Goal: Task Accomplishment & Management: Complete application form

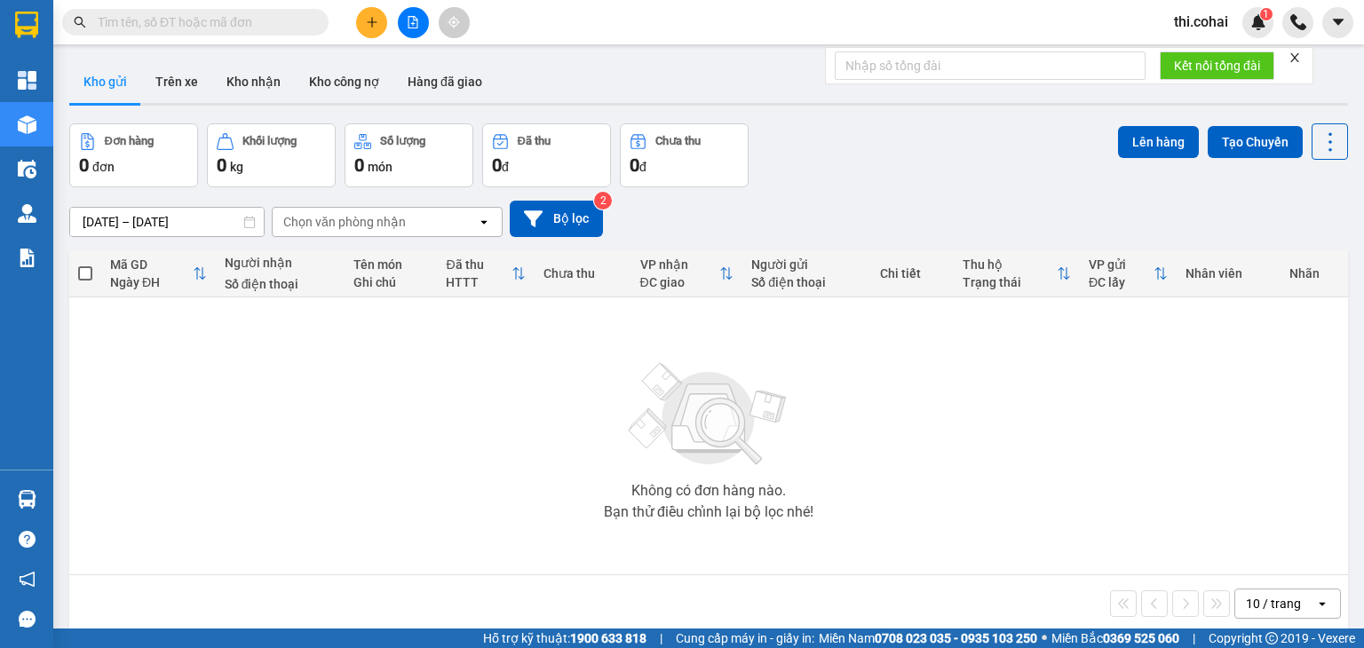
click at [1295, 58] on icon "close" at bounding box center [1294, 57] width 9 height 9
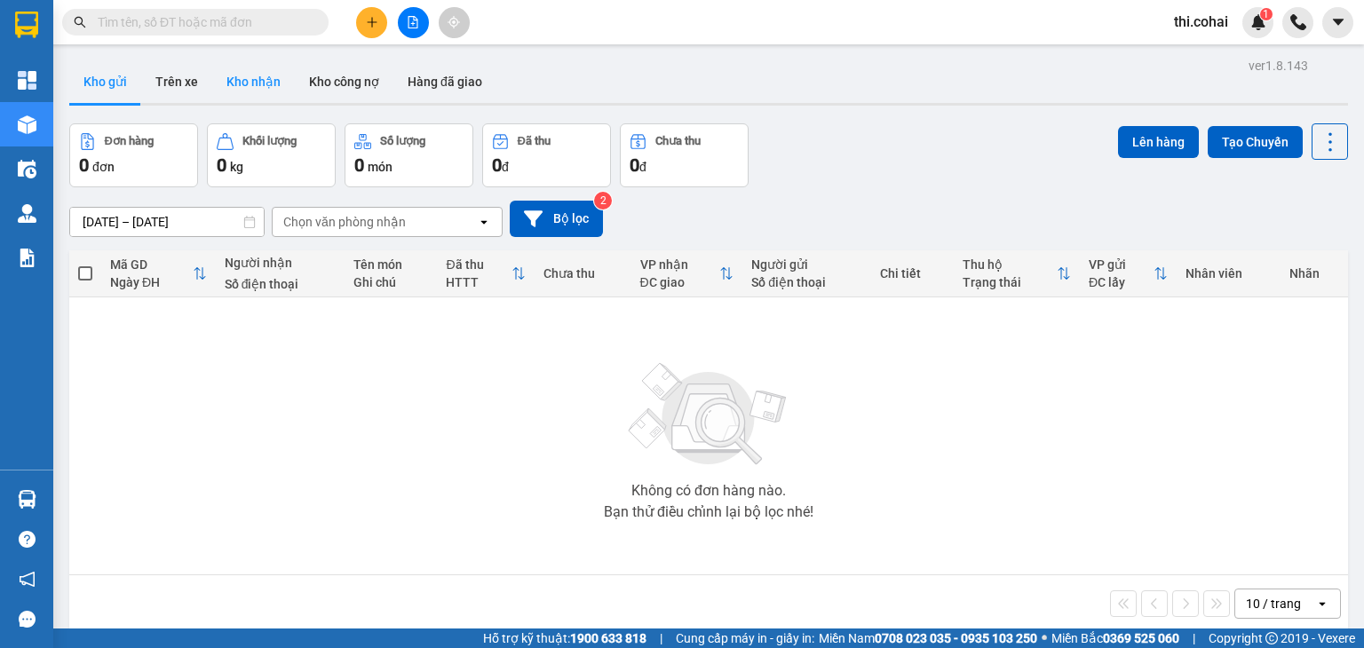
click at [227, 83] on button "Kho nhận" at bounding box center [253, 81] width 83 height 43
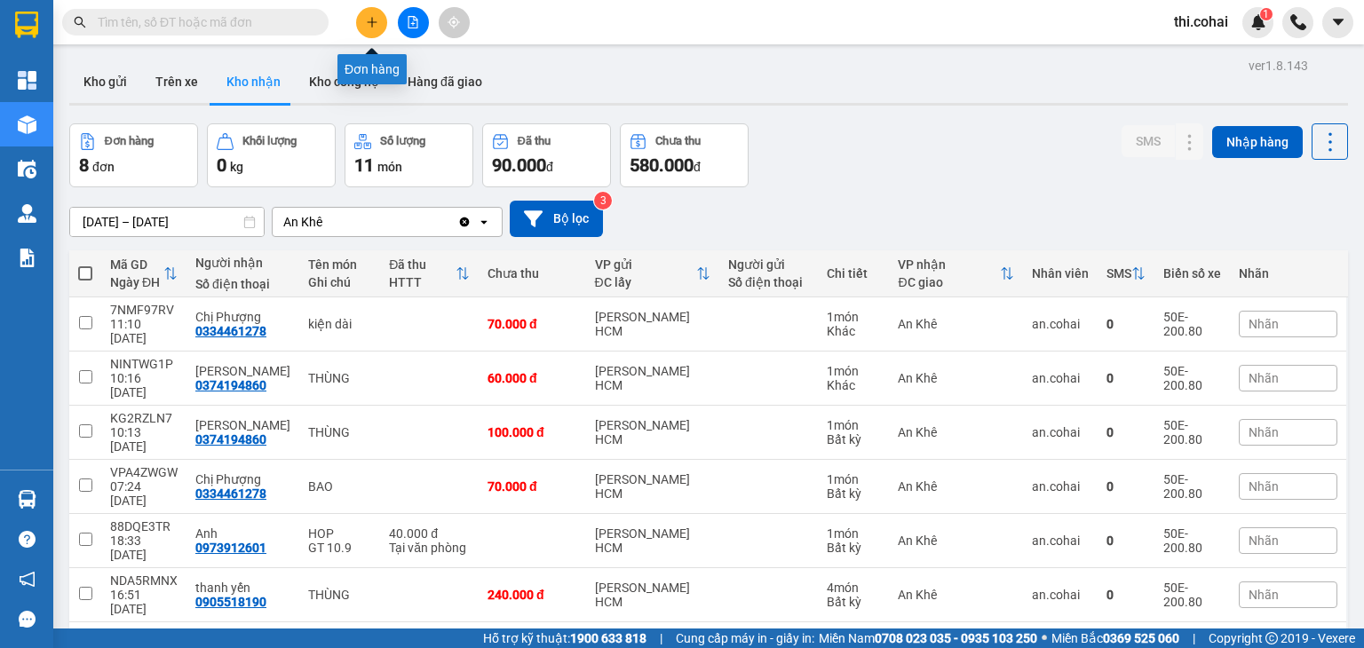
click at [374, 22] on icon "plus" at bounding box center [372, 21] width 10 height 1
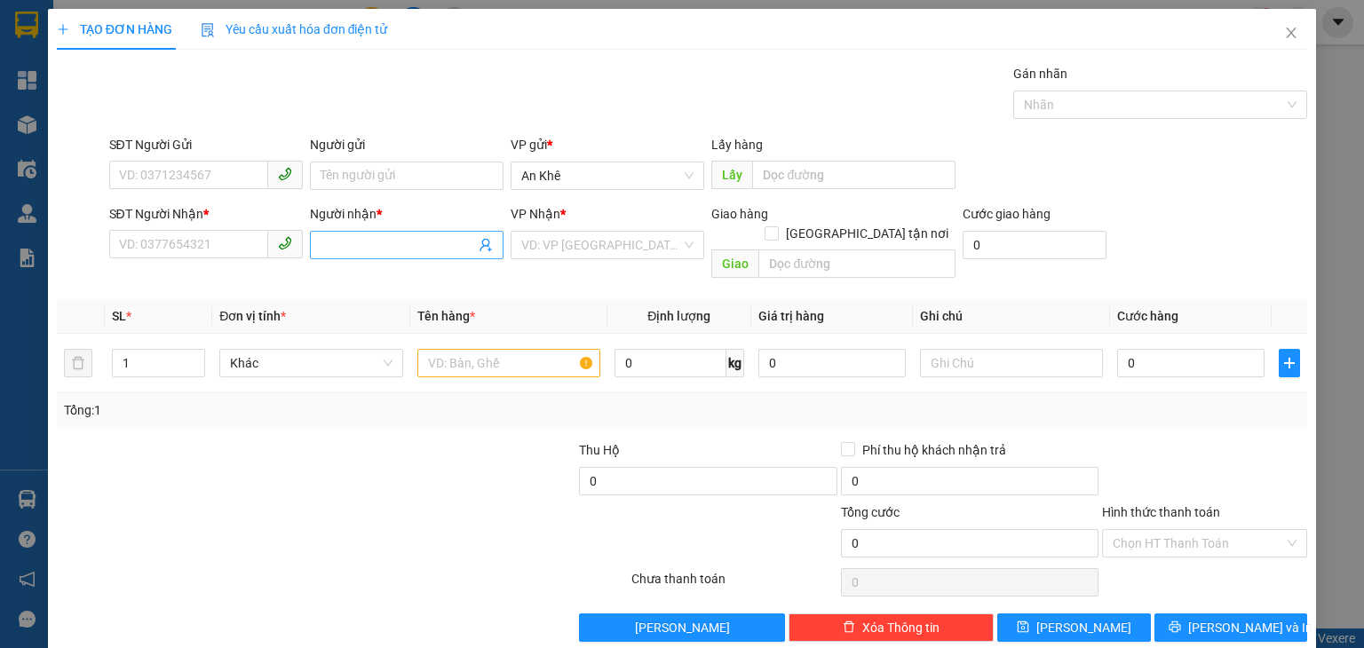
click at [351, 246] on input "Người nhận *" at bounding box center [398, 245] width 155 height 20
type input "D"
type input "Đ"
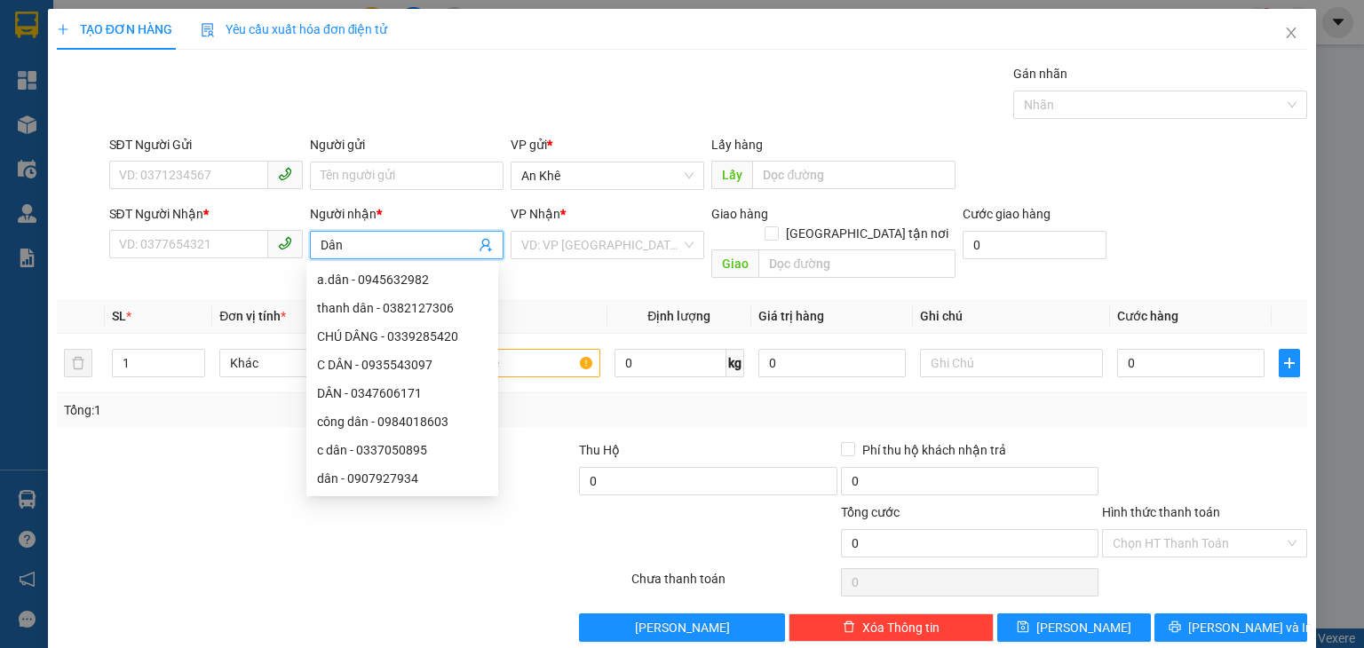
type input "Dân"
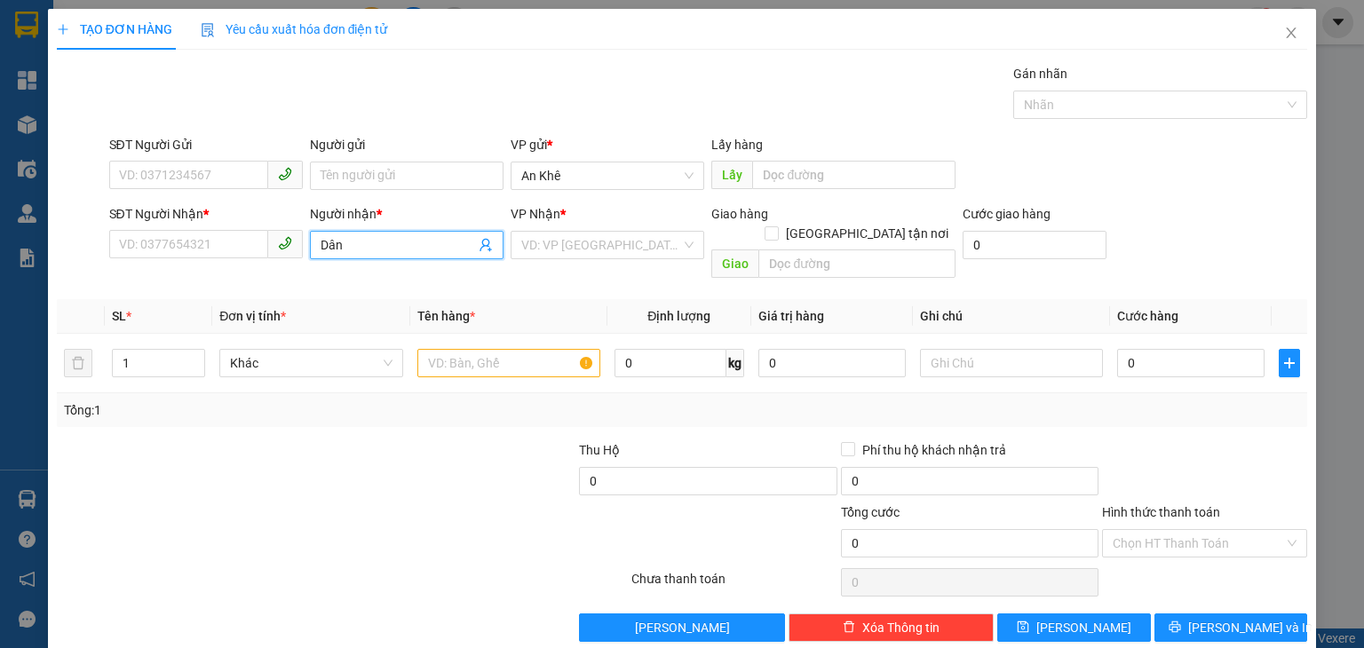
click at [382, 245] on input "Dân" at bounding box center [398, 245] width 155 height 20
click at [1284, 31] on icon "close" at bounding box center [1291, 33] width 14 height 14
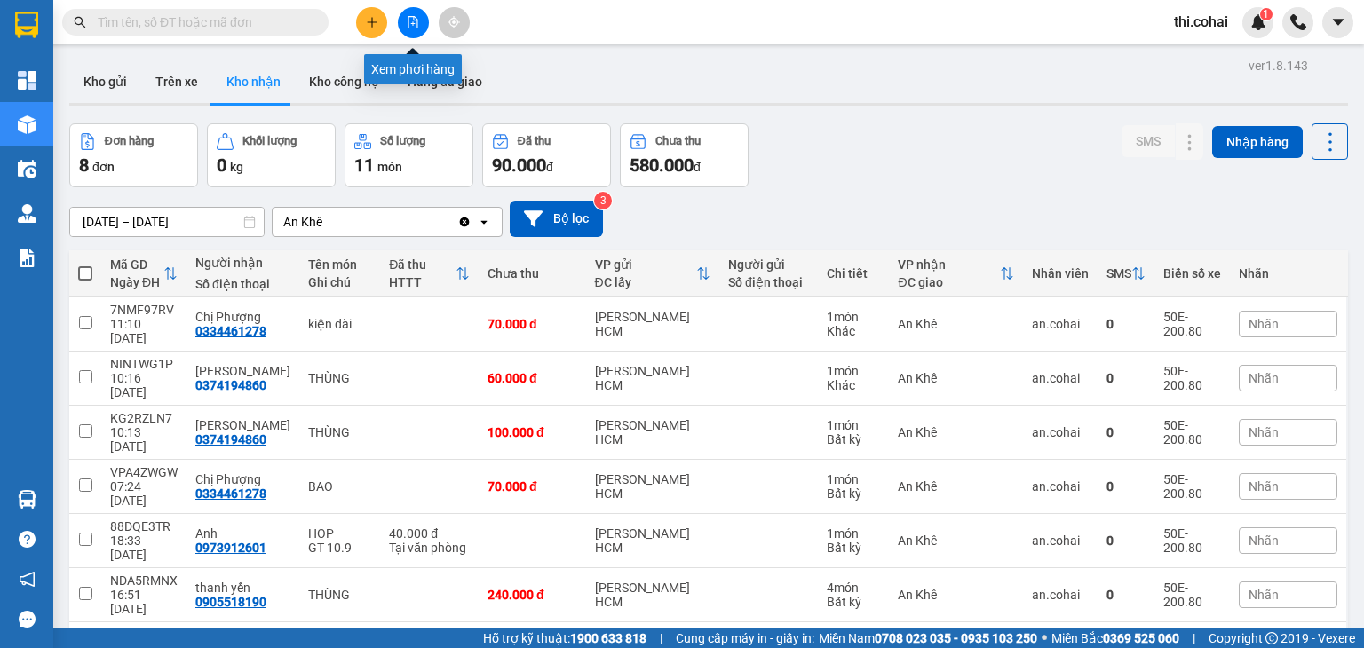
click at [412, 22] on icon "file-add" at bounding box center [414, 22] width 10 height 12
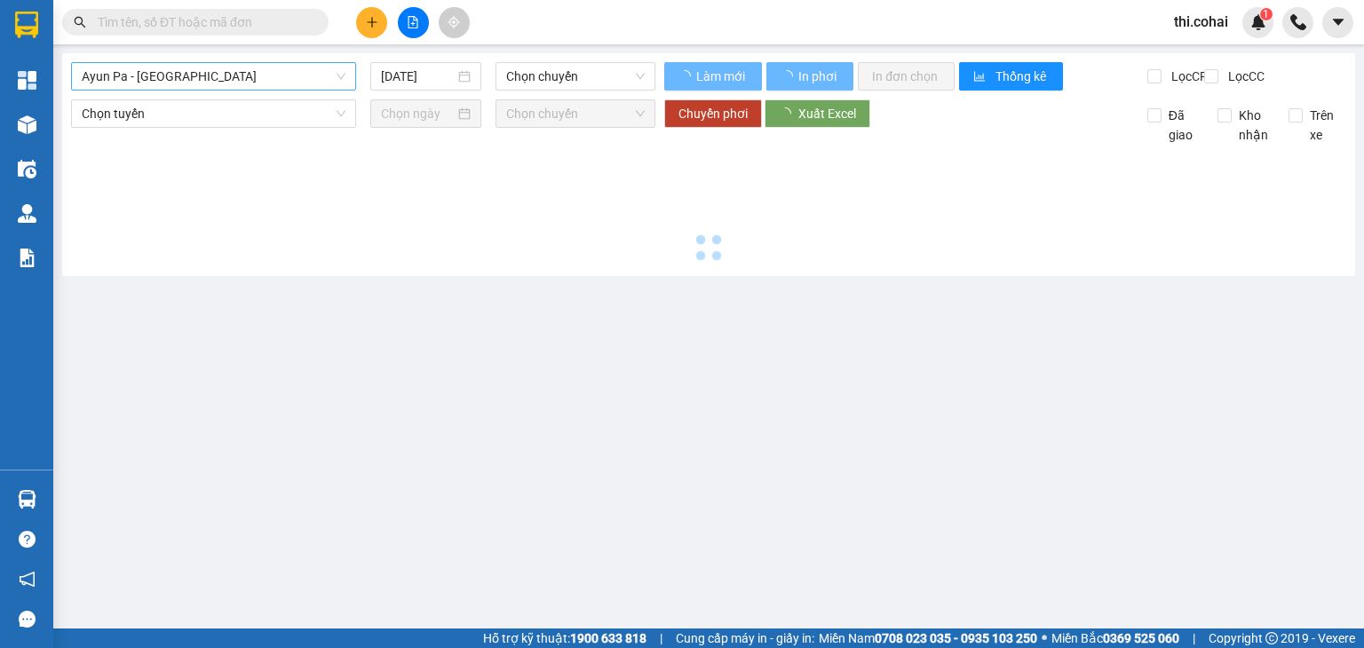
click at [240, 81] on span "Ayun Pa - [GEOGRAPHIC_DATA]" at bounding box center [214, 76] width 264 height 27
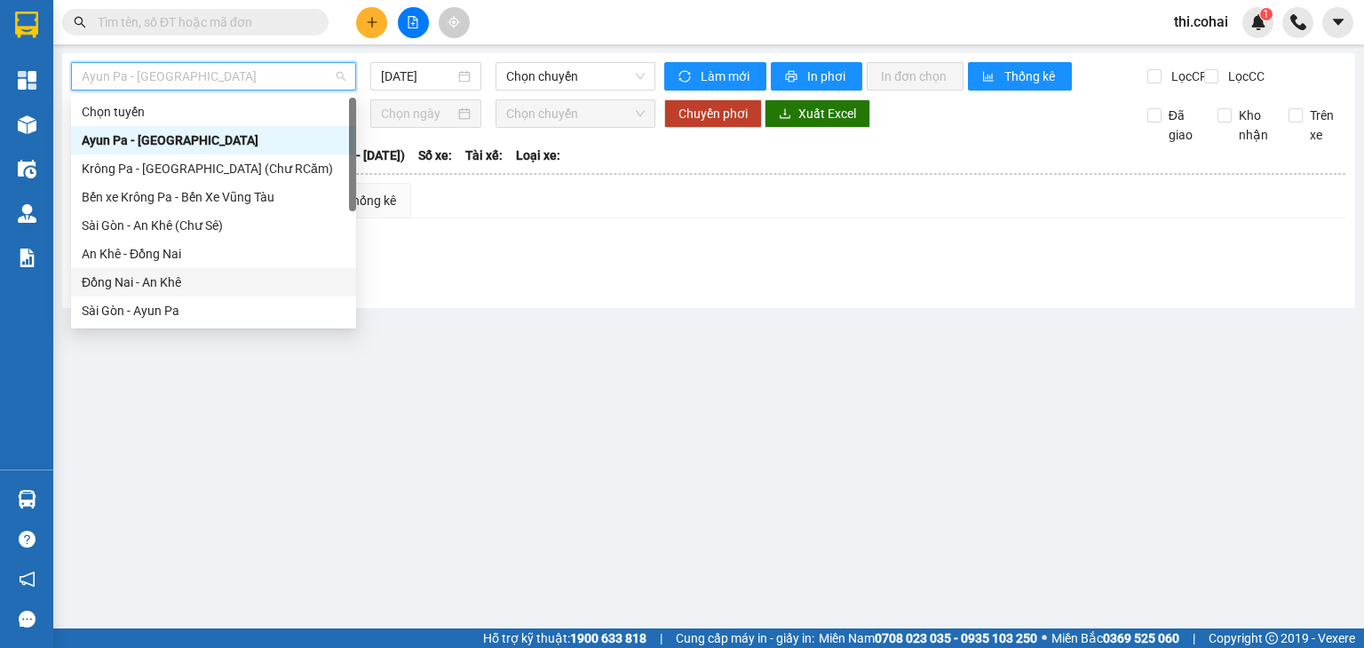
click at [163, 283] on div "Đồng Nai - An Khê" at bounding box center [214, 283] width 264 height 20
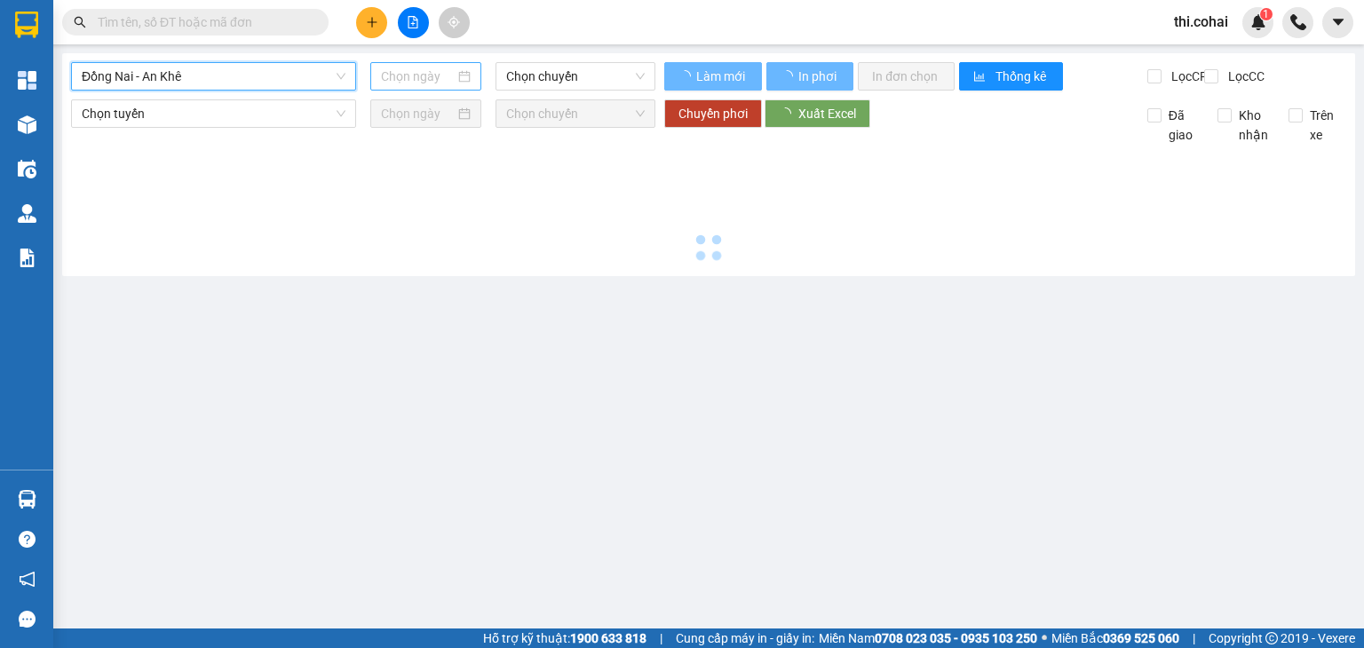
click at [451, 73] on input at bounding box center [417, 77] width 73 height 20
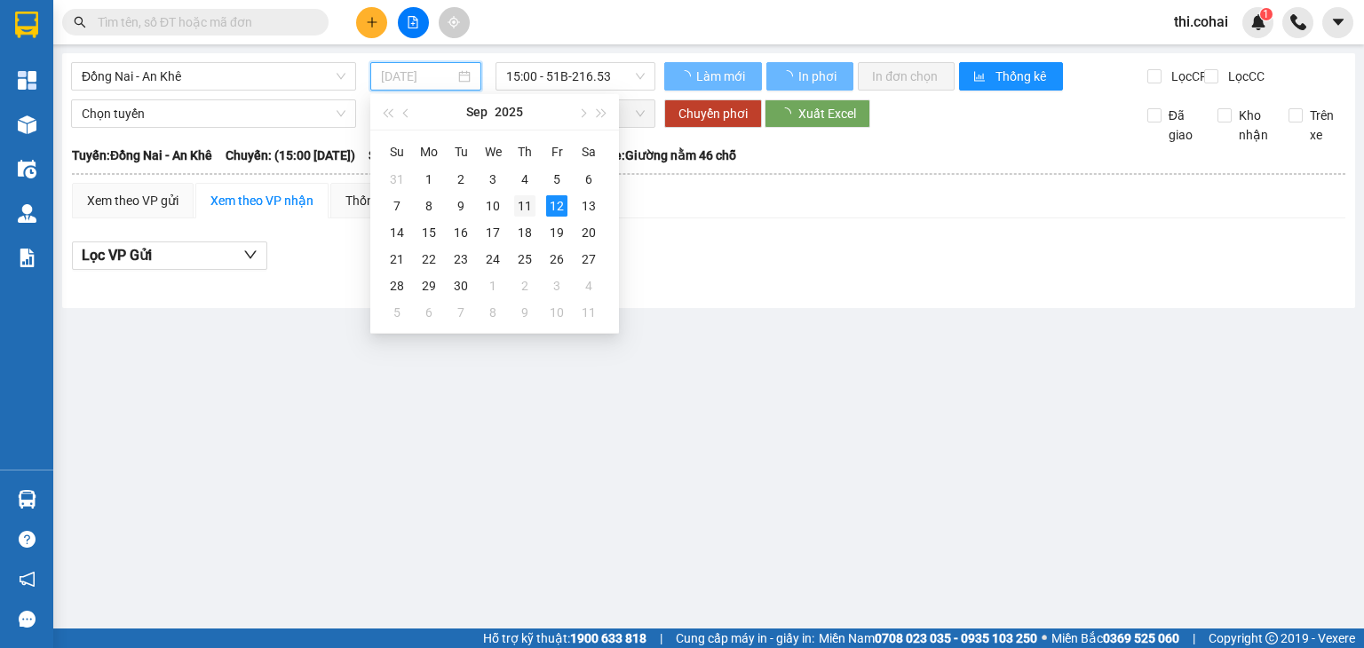
click at [524, 203] on div "11" at bounding box center [524, 205] width 21 height 21
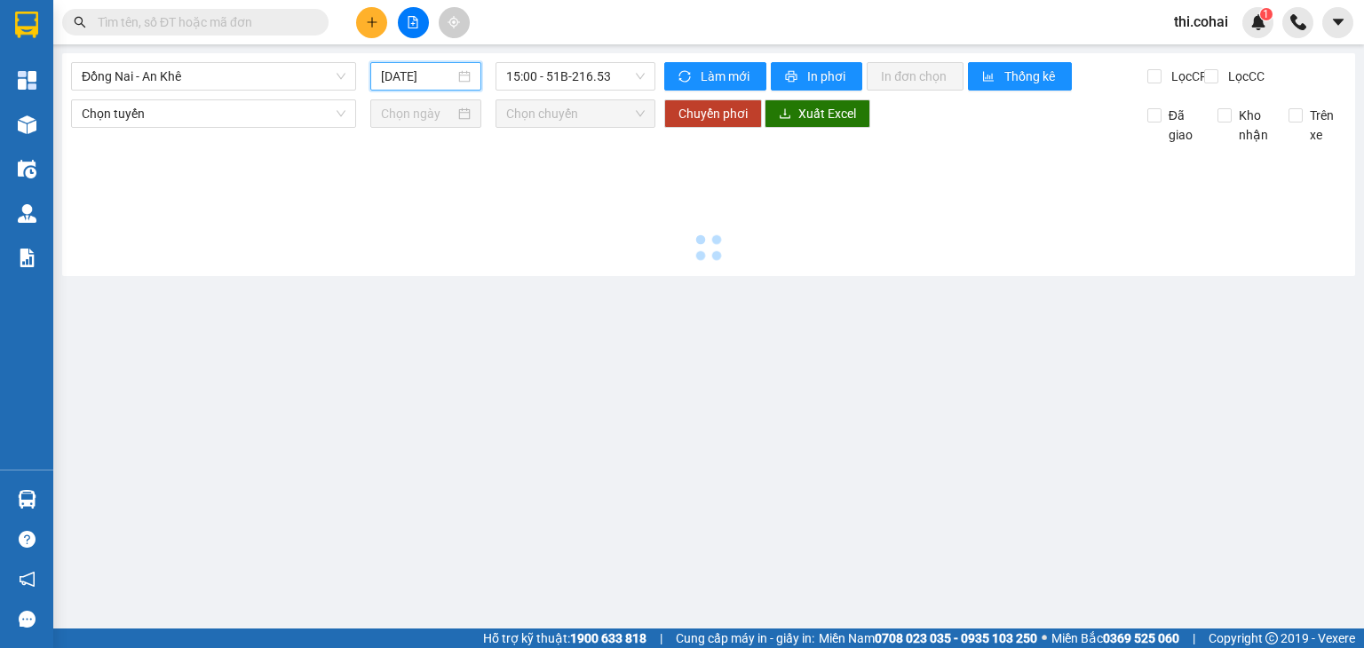
type input "[DATE]"
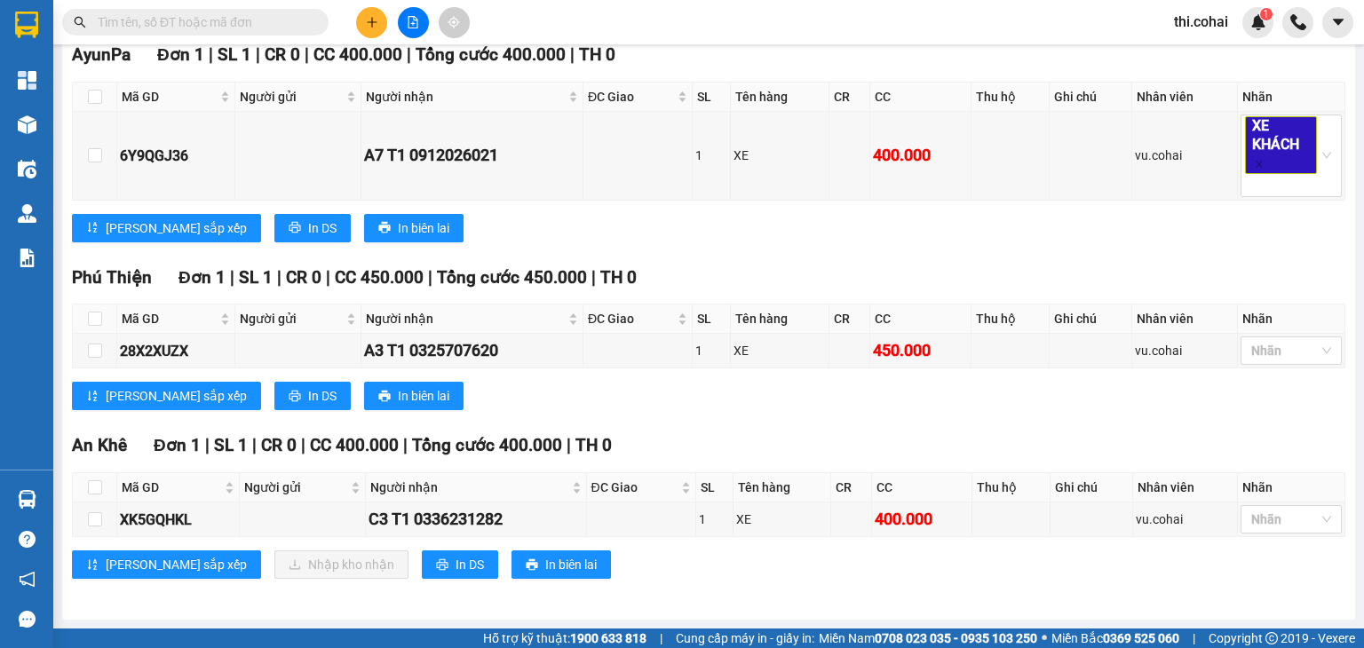
scroll to position [454, 0]
click at [1291, 510] on div at bounding box center [1282, 519] width 75 height 21
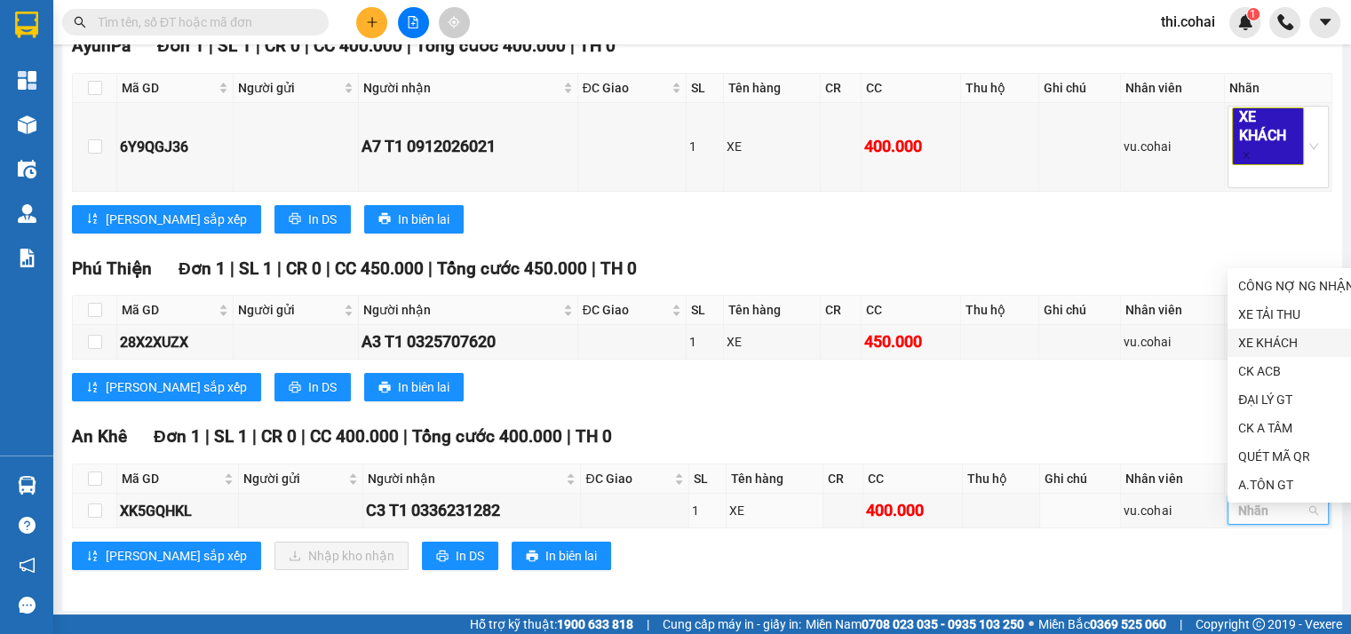
click at [1268, 346] on div "XE KHÁCH" at bounding box center [1296, 343] width 116 height 20
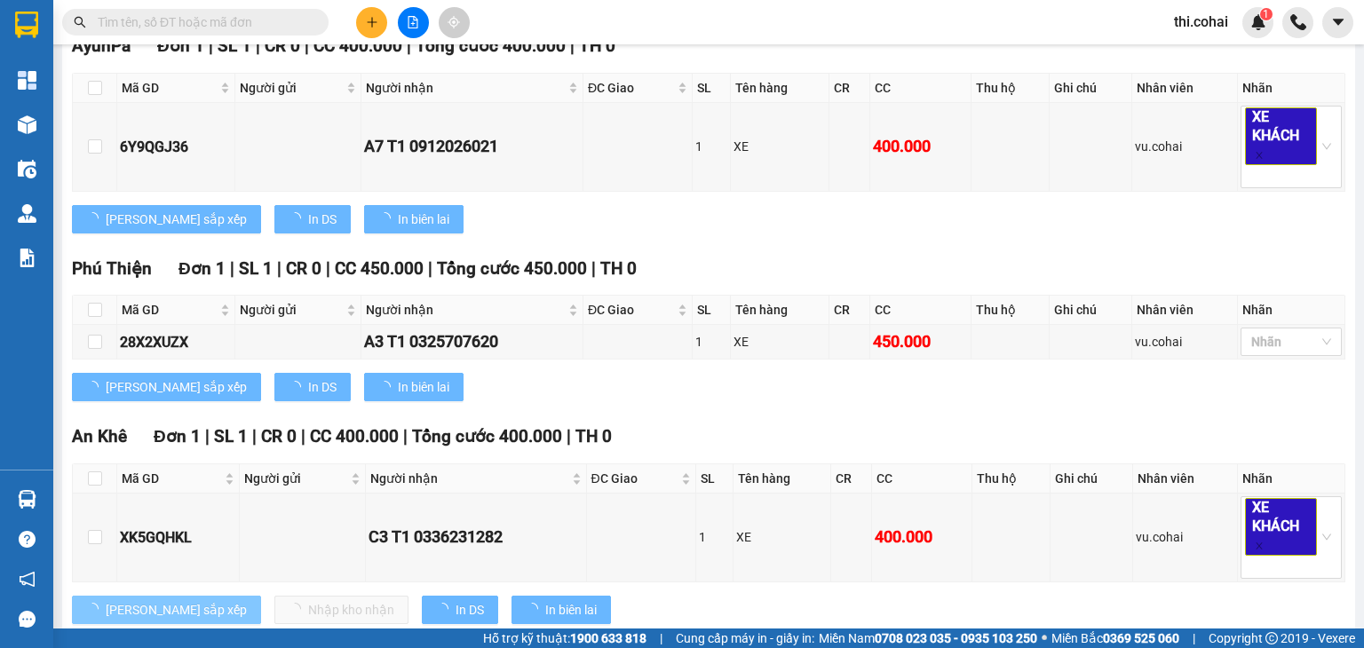
click at [124, 610] on span "[PERSON_NAME] sắp xếp" at bounding box center [176, 610] width 141 height 20
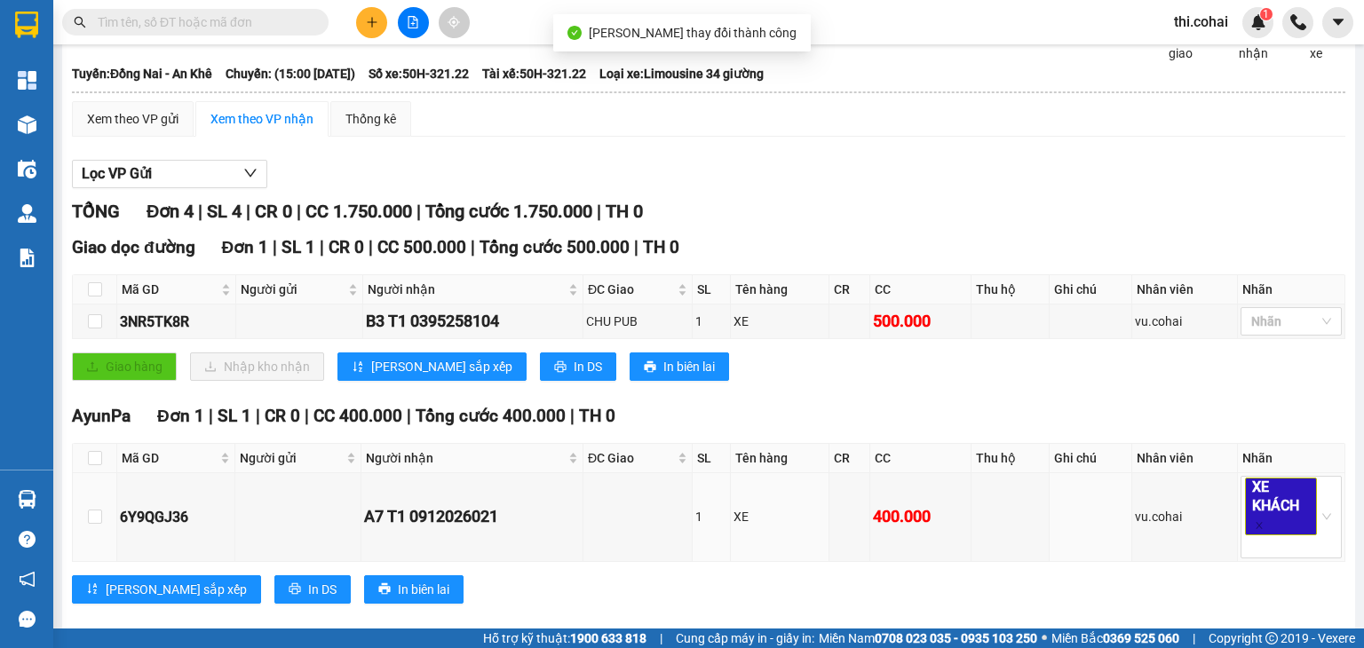
scroll to position [0, 0]
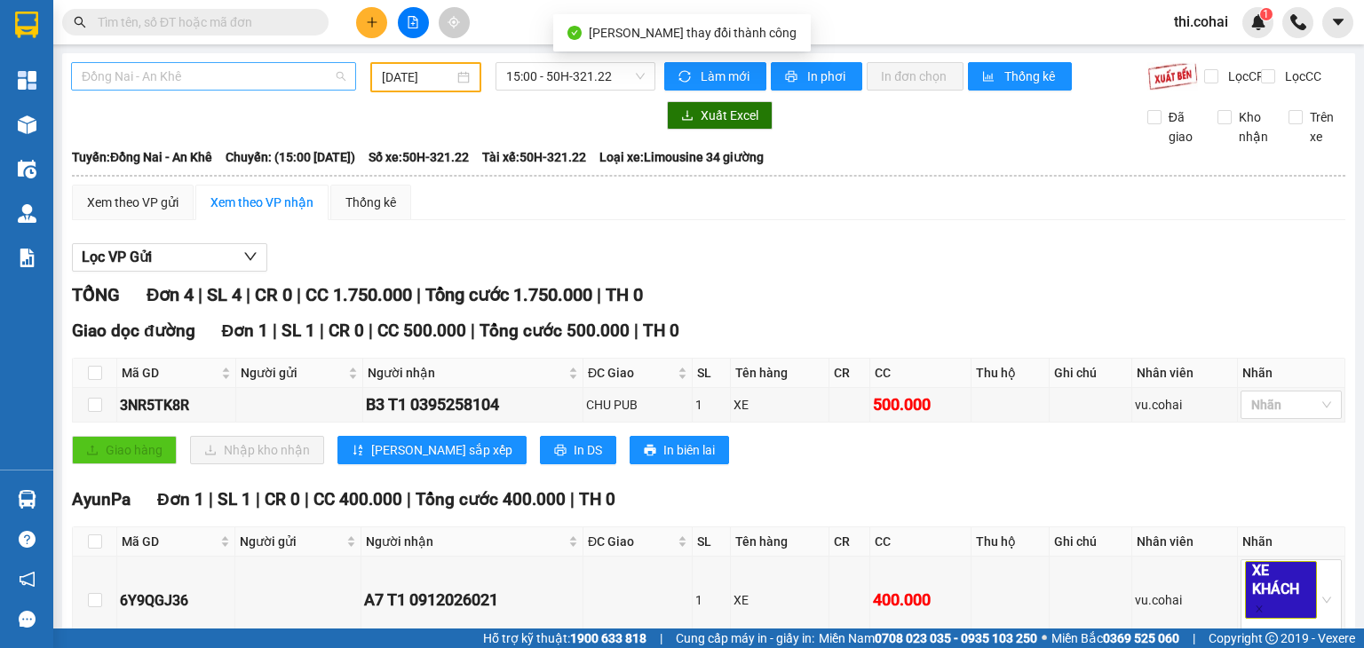
click at [187, 79] on span "Đồng Nai - An Khê" at bounding box center [214, 76] width 264 height 27
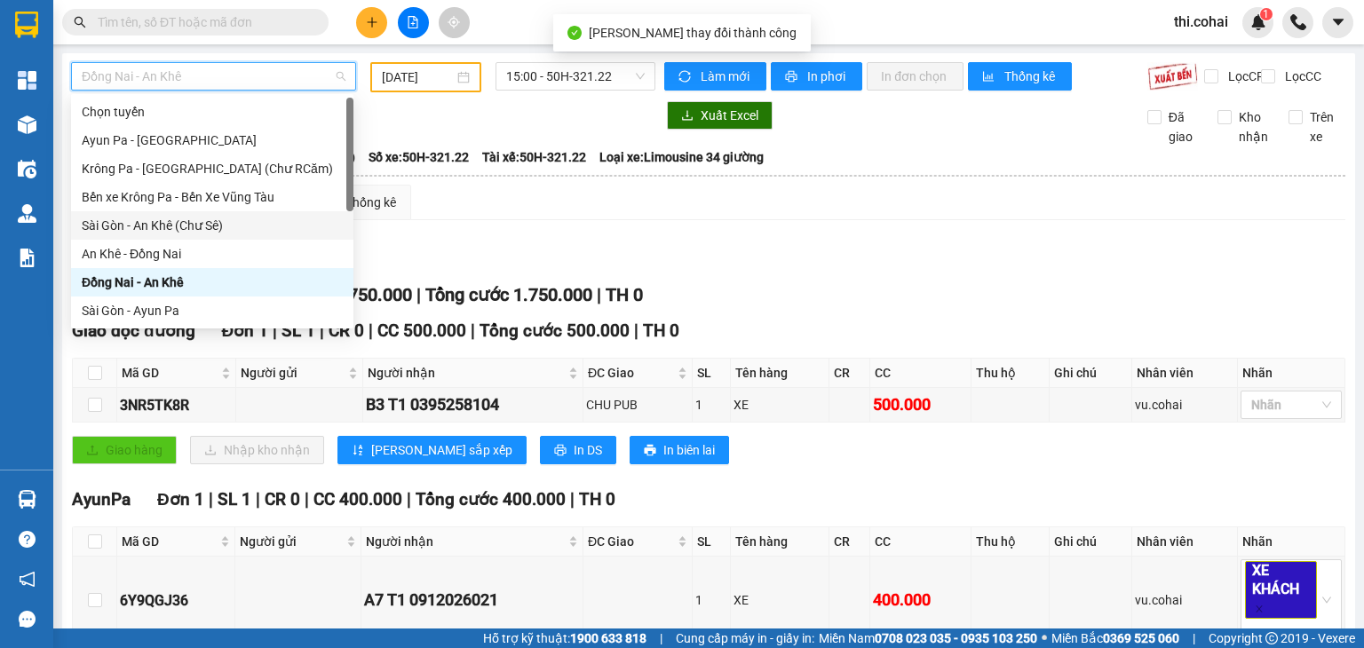
click at [156, 227] on div "Sài Gòn - An Khê (Chư Sê)" at bounding box center [212, 226] width 261 height 20
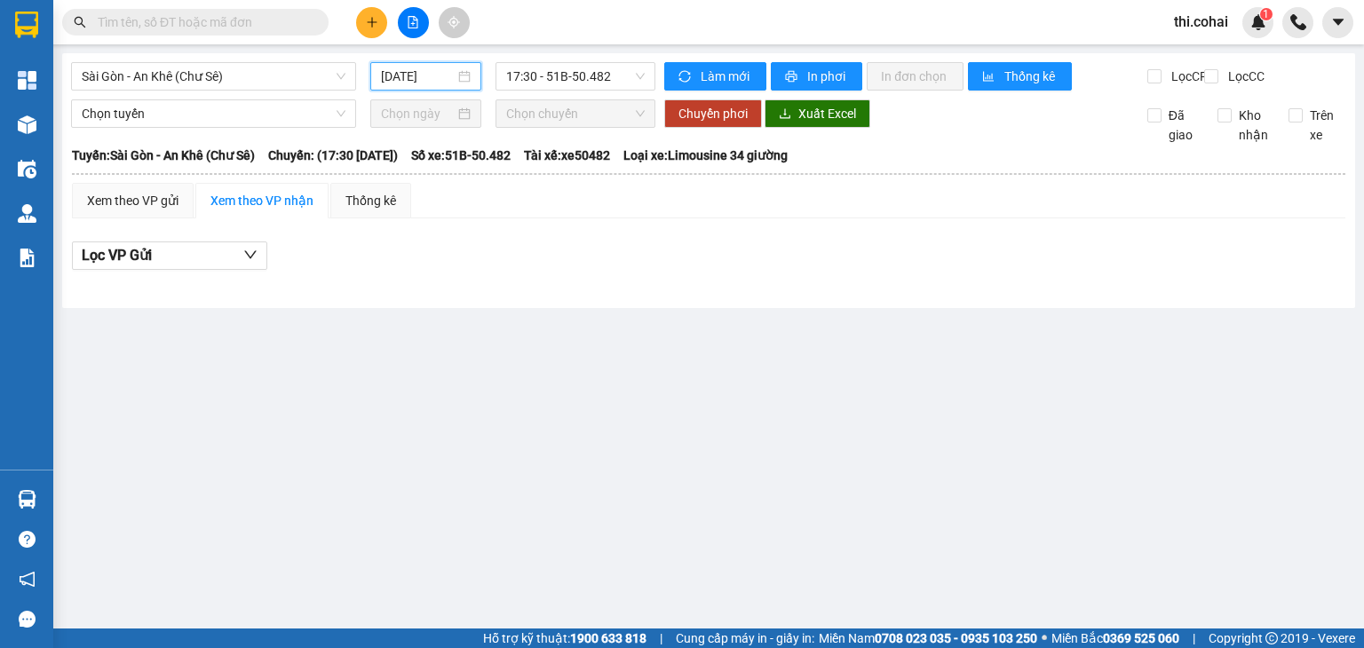
click at [448, 83] on input "[DATE]" at bounding box center [417, 77] width 73 height 20
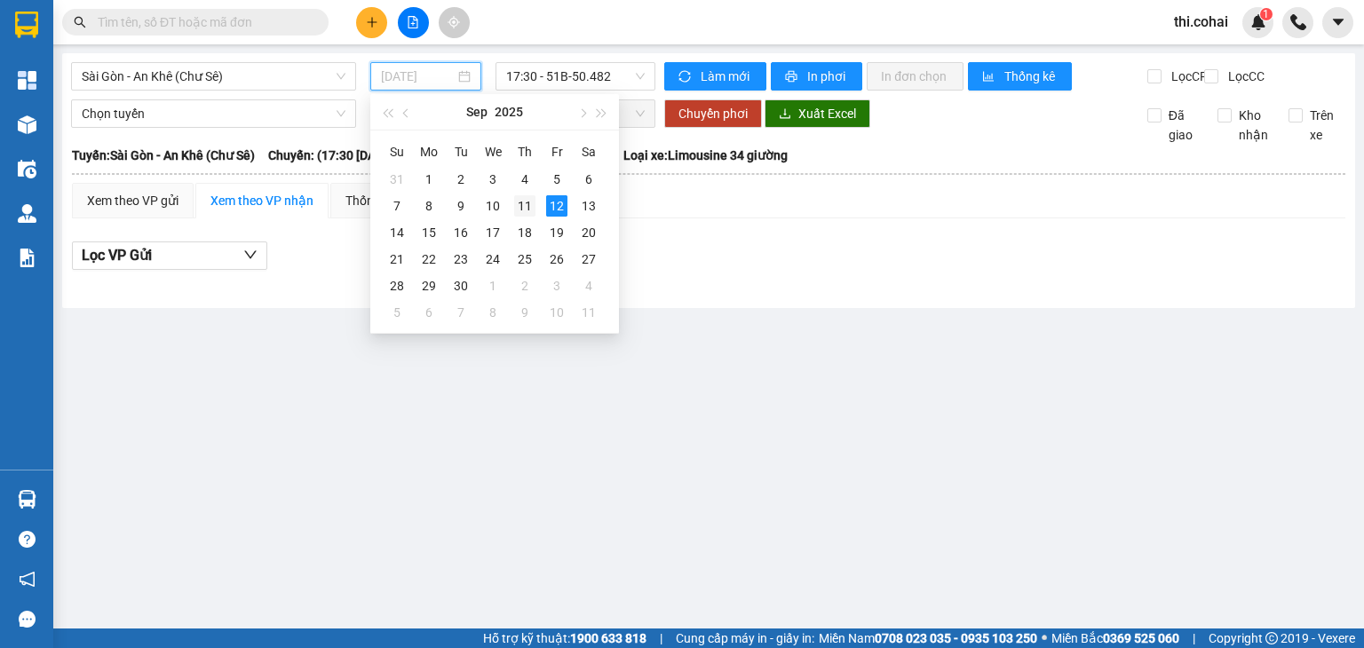
click at [526, 208] on div "11" at bounding box center [524, 205] width 21 height 21
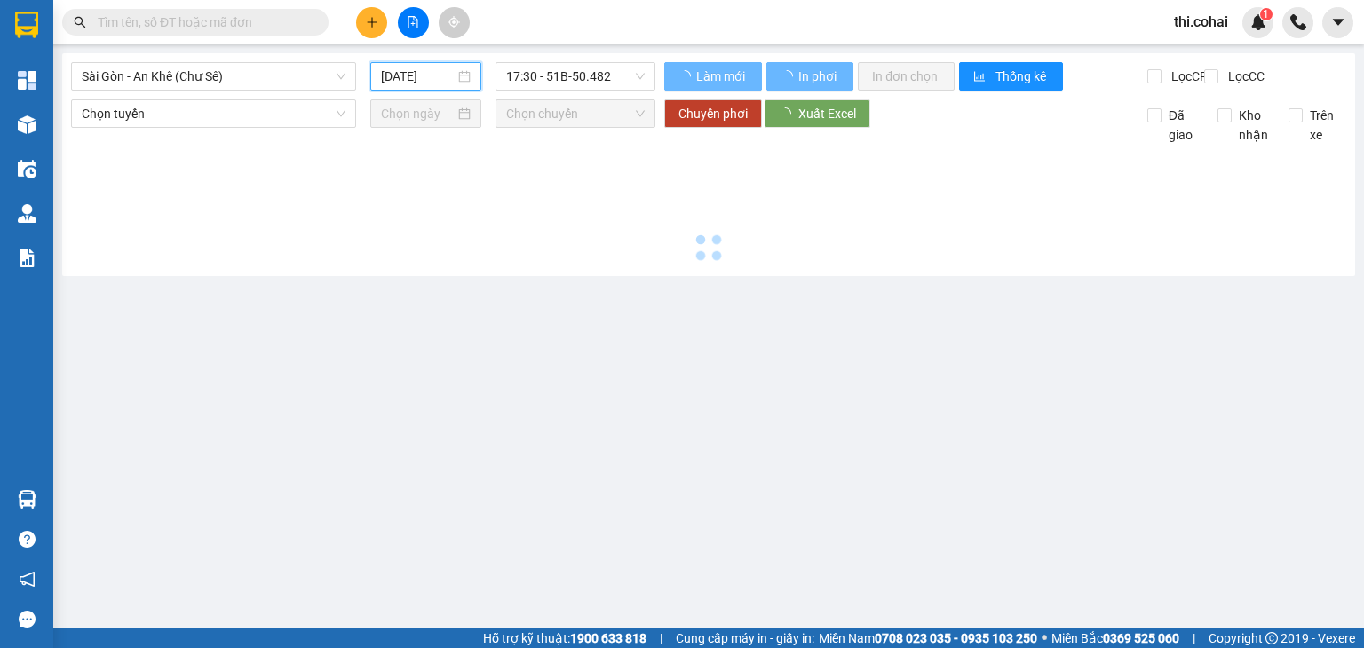
type input "[DATE]"
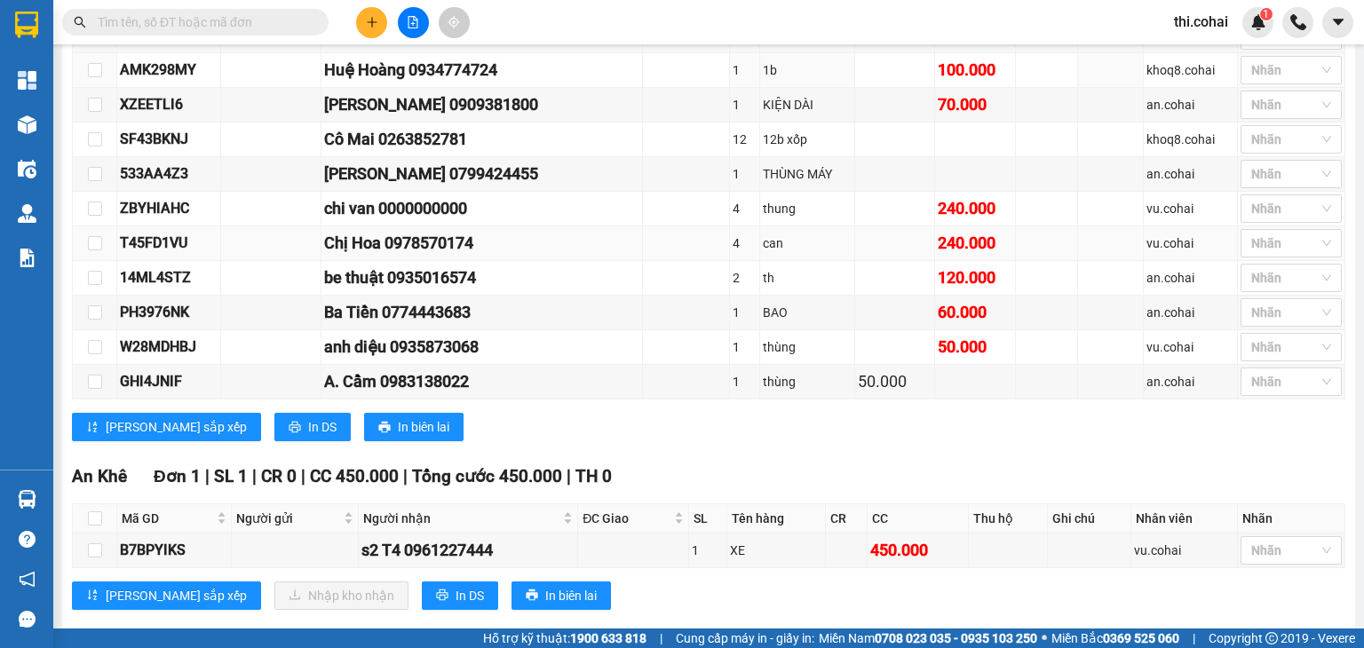
scroll to position [1056, 0]
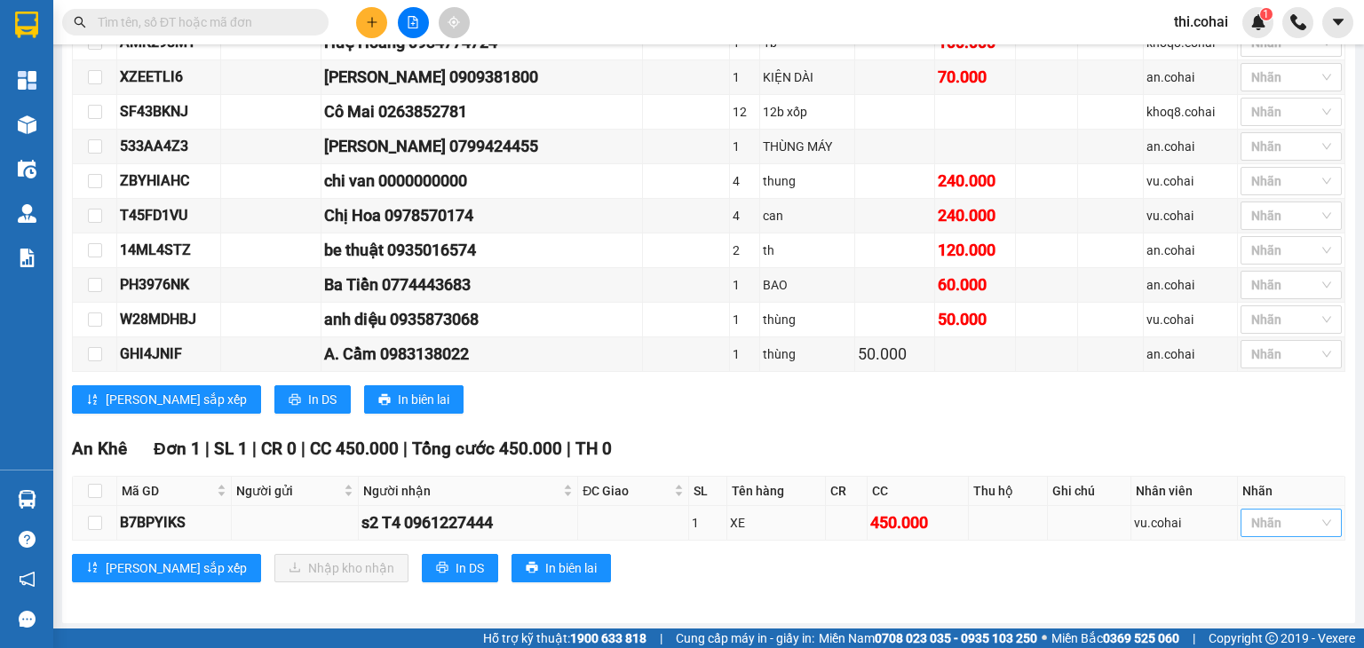
click at [1252, 512] on div at bounding box center [1282, 522] width 75 height 21
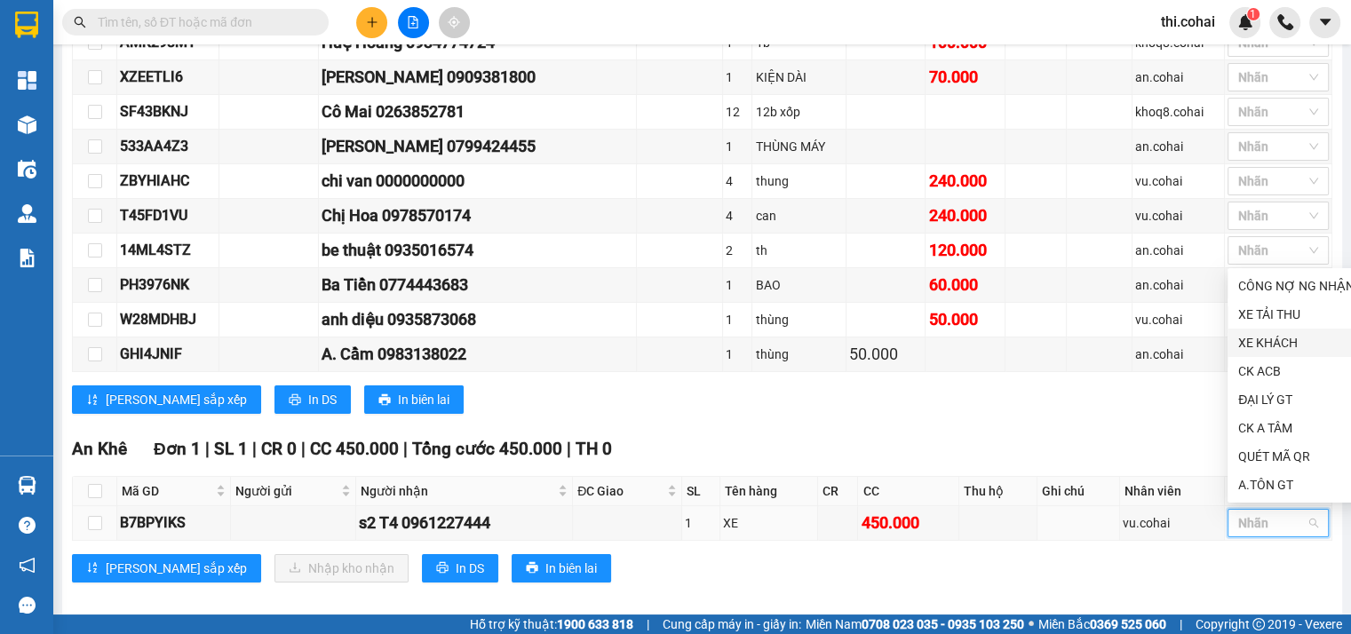
click at [1272, 340] on div "XE KHÁCH" at bounding box center [1296, 343] width 116 height 20
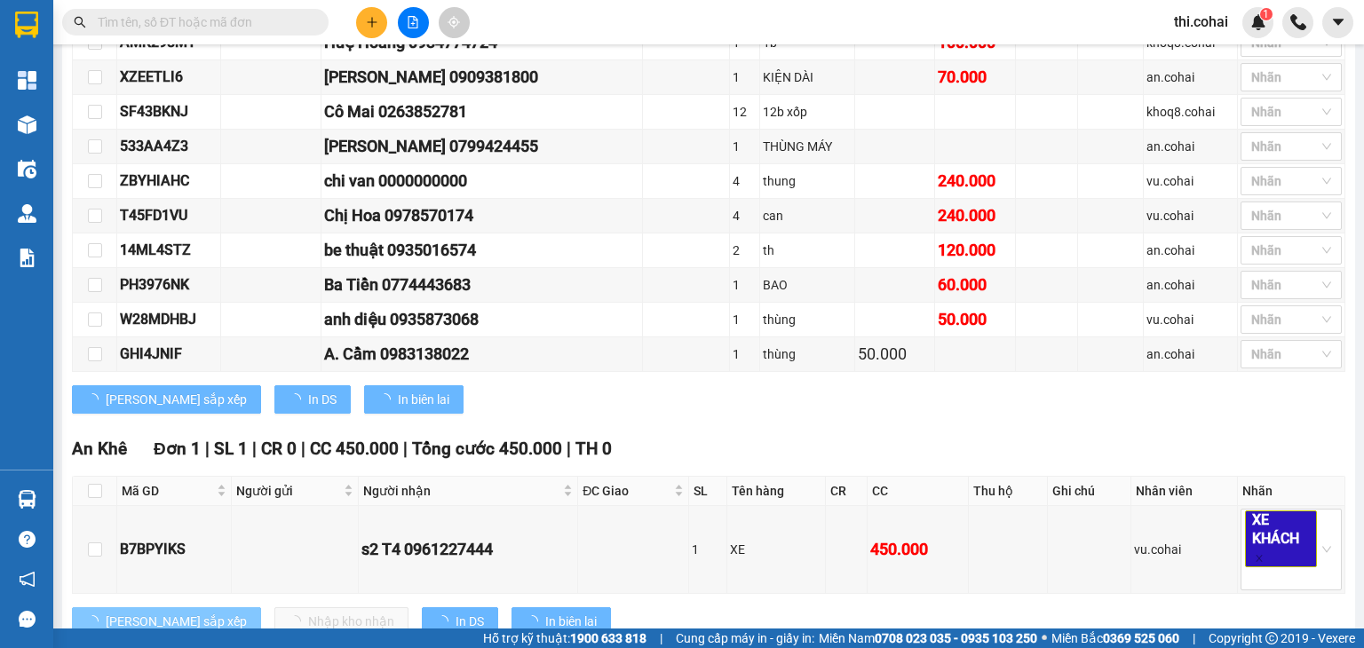
click at [163, 616] on span "[PERSON_NAME] sắp xếp" at bounding box center [176, 622] width 141 height 20
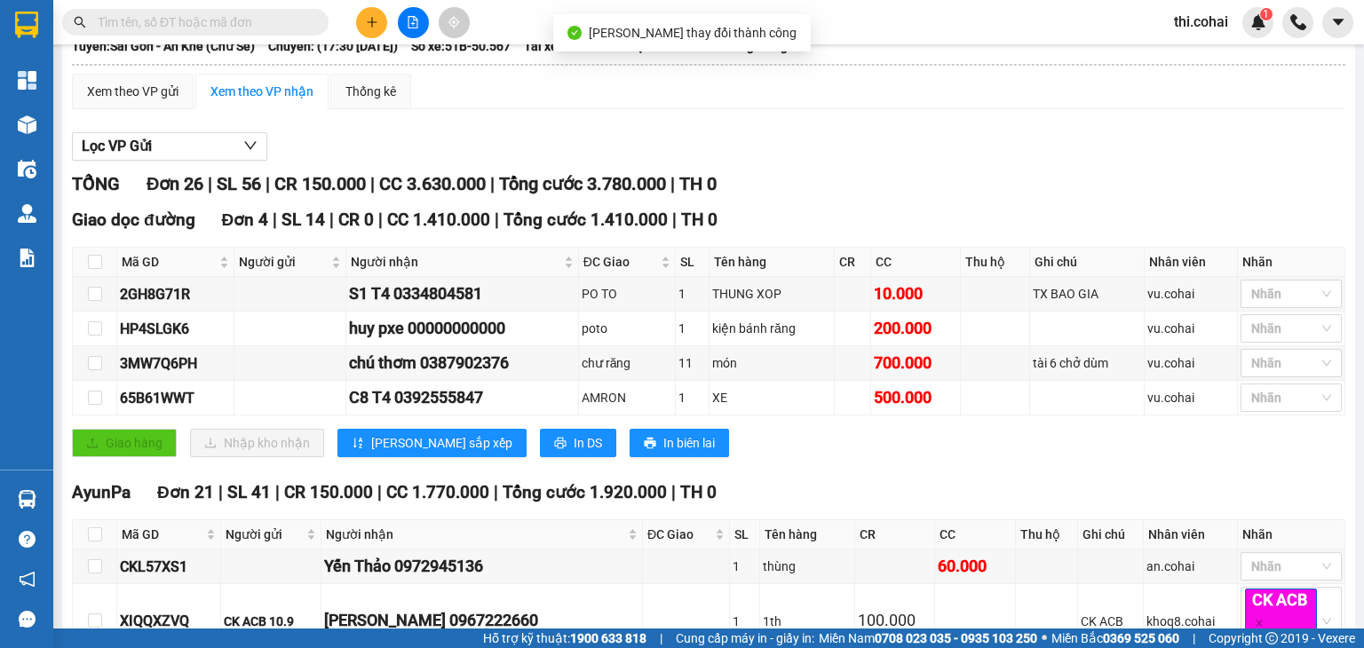
scroll to position [0, 0]
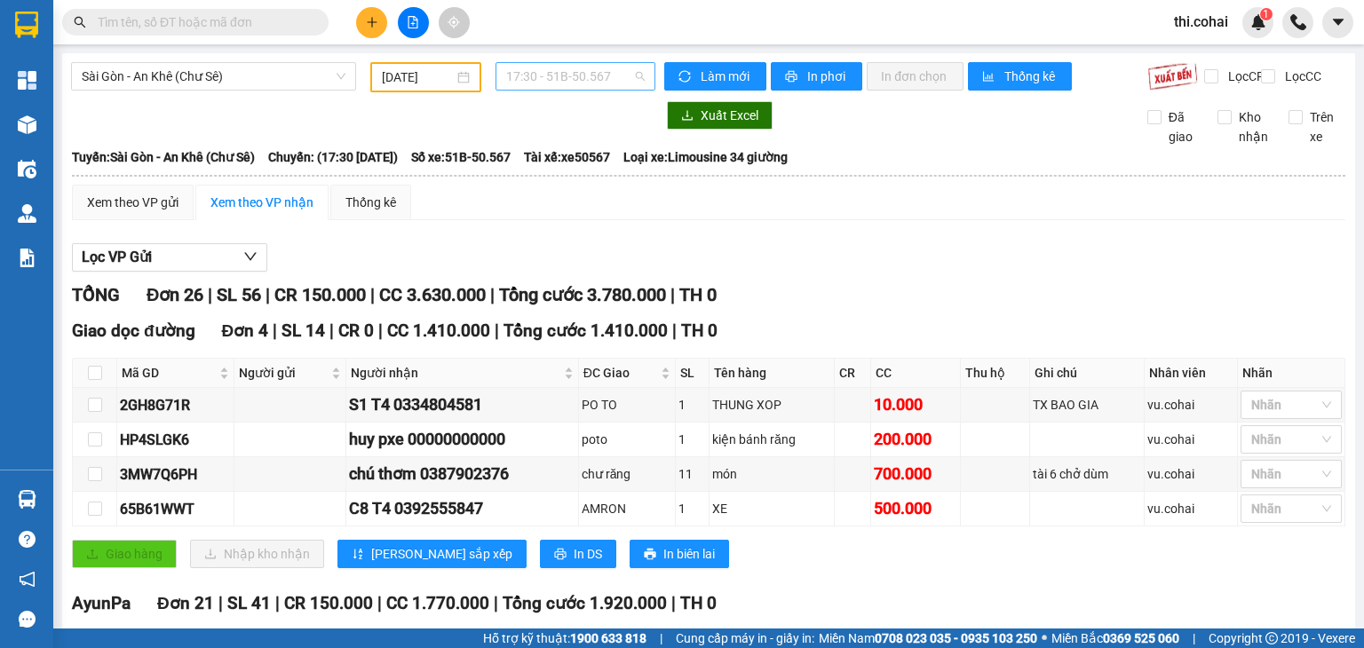
click at [556, 75] on span "17:30 - 51B-50.567" at bounding box center [575, 76] width 139 height 27
click at [578, 168] on div "18:00 - 50E-193.55" at bounding box center [571, 169] width 139 height 20
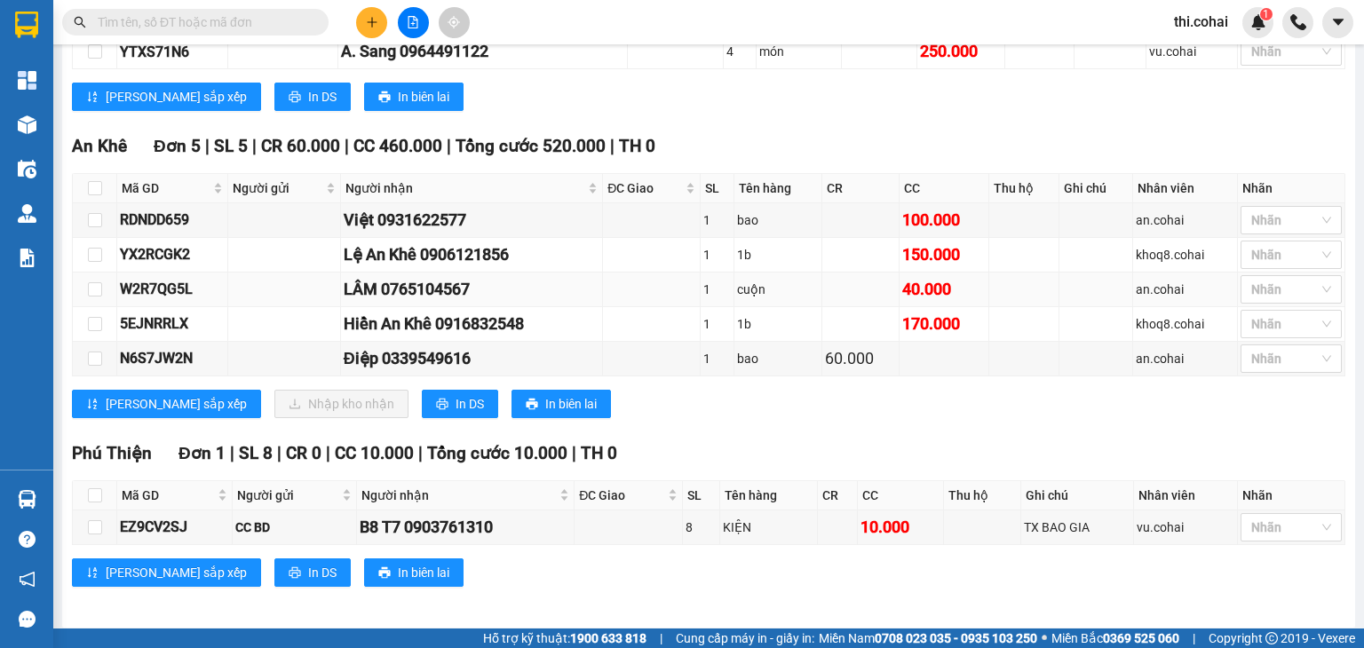
scroll to position [810, 0]
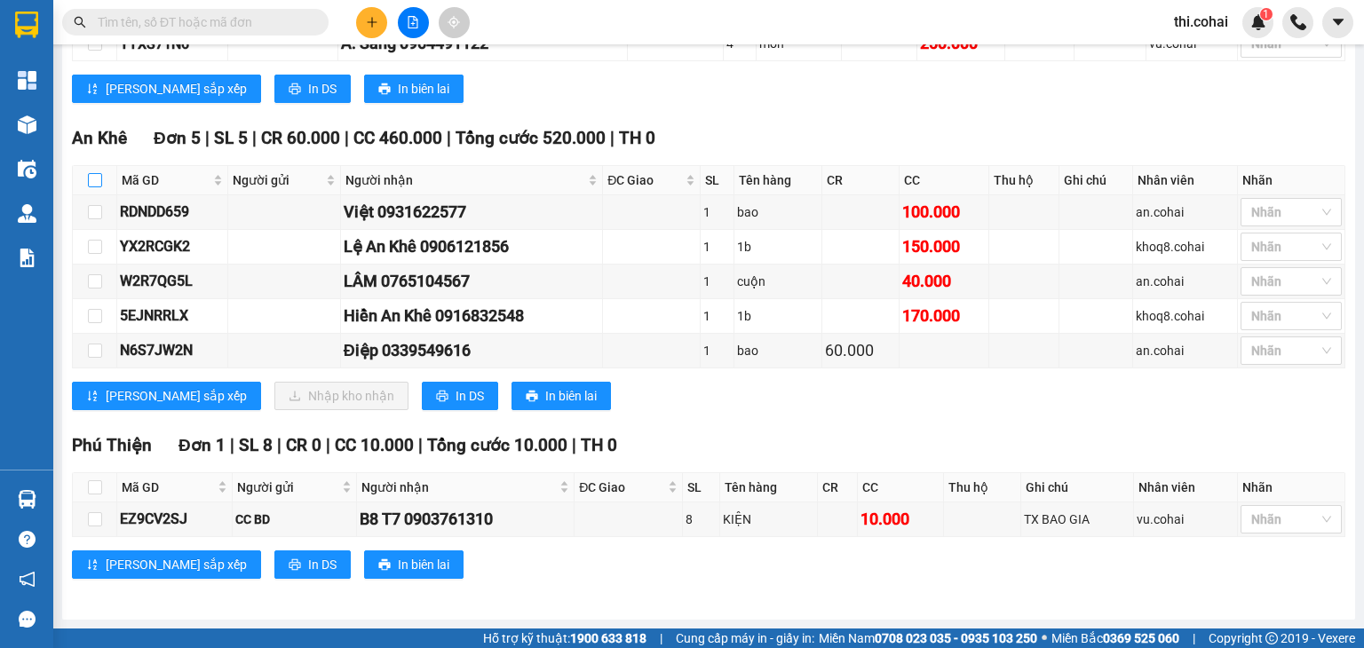
click at [92, 186] on input "checkbox" at bounding box center [95, 180] width 14 height 14
checkbox input "true"
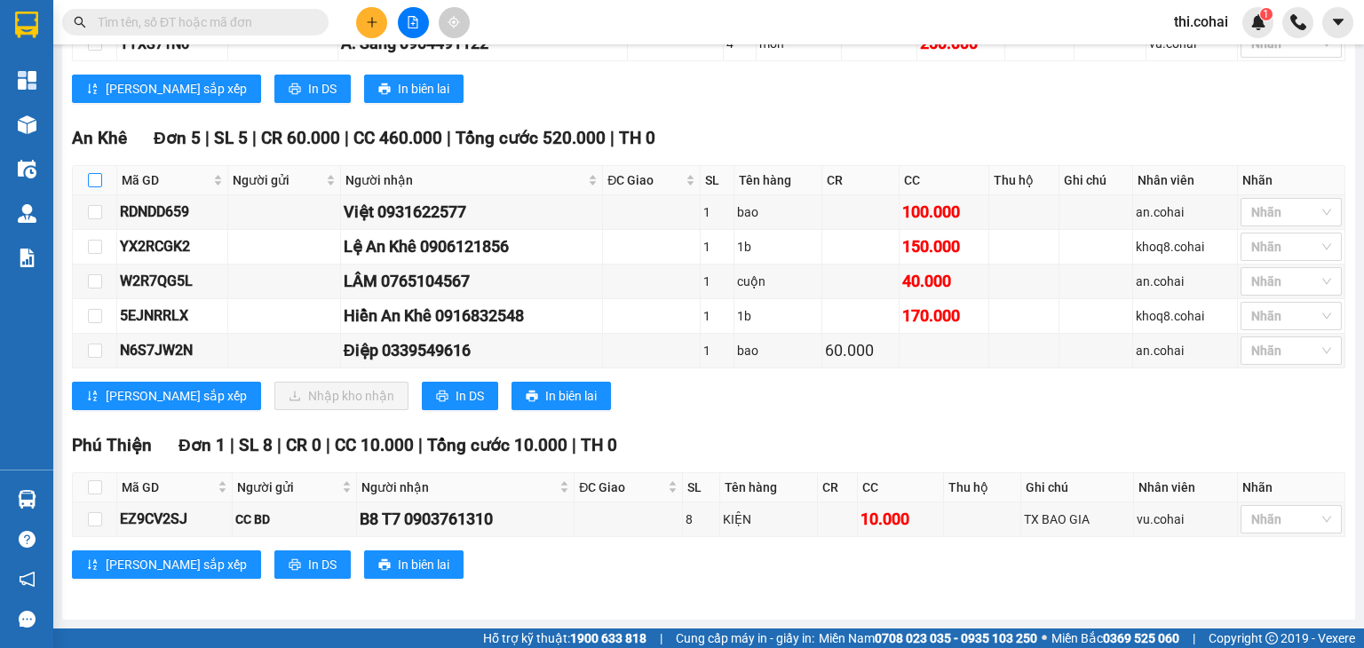
checkbox input "true"
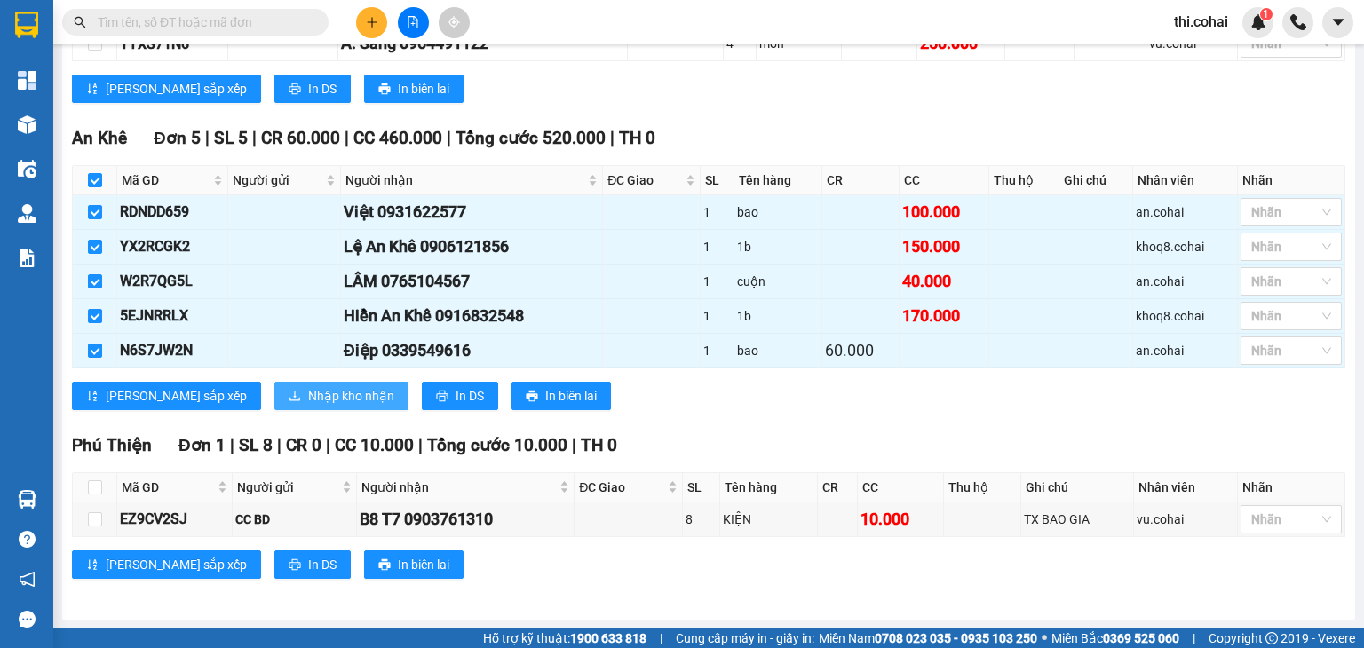
click at [308, 399] on span "Nhập kho nhận" at bounding box center [351, 396] width 86 height 20
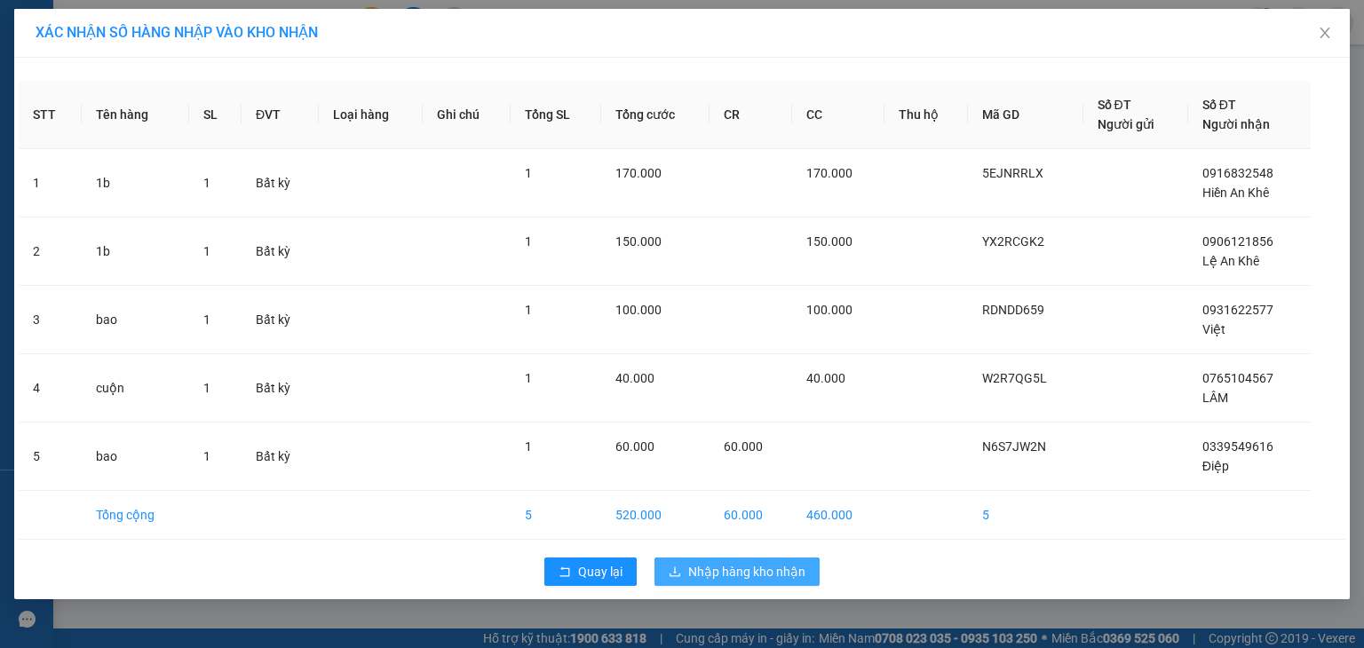
click at [736, 569] on span "Nhập hàng kho nhận" at bounding box center [746, 572] width 117 height 20
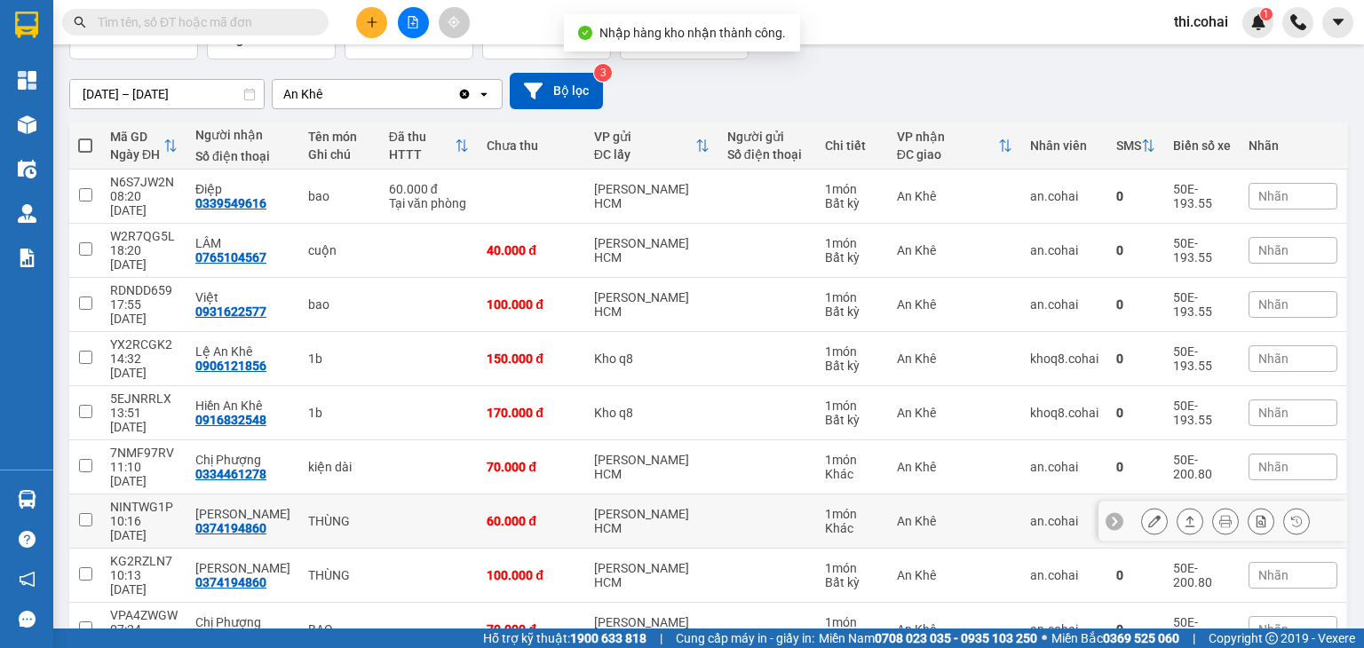
scroll to position [139, 0]
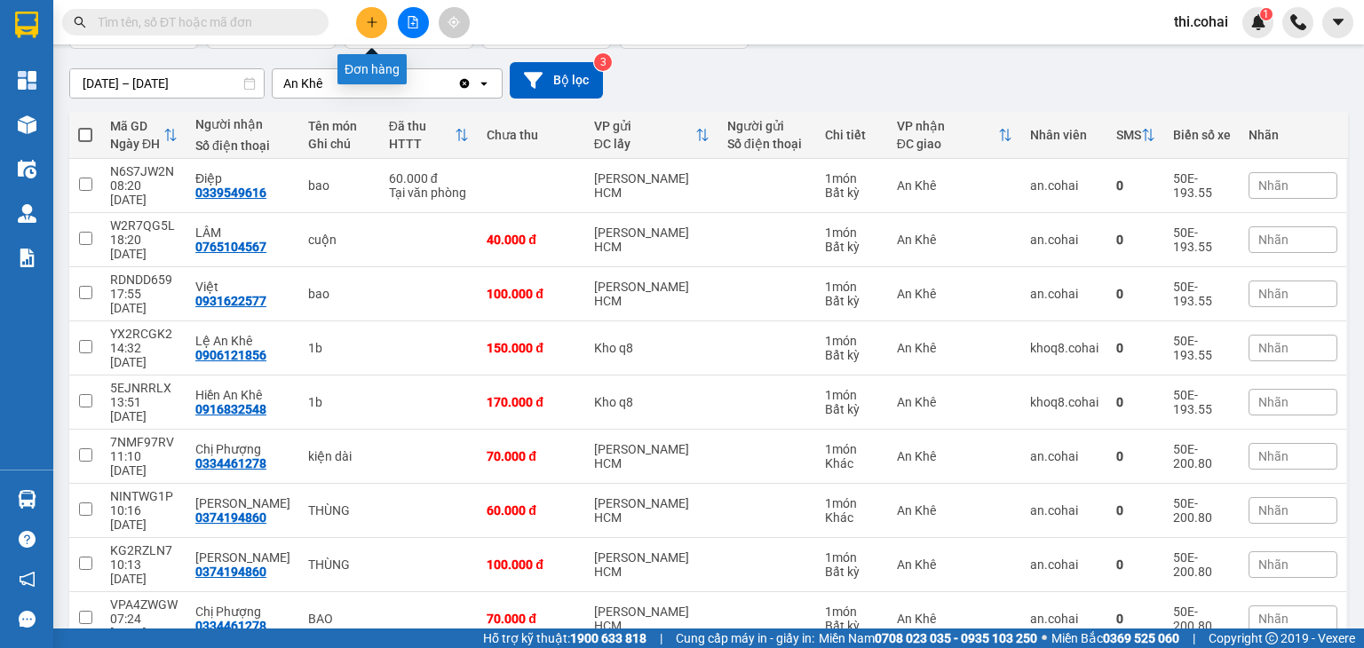
click at [374, 22] on icon "plus" at bounding box center [372, 22] width 12 height 12
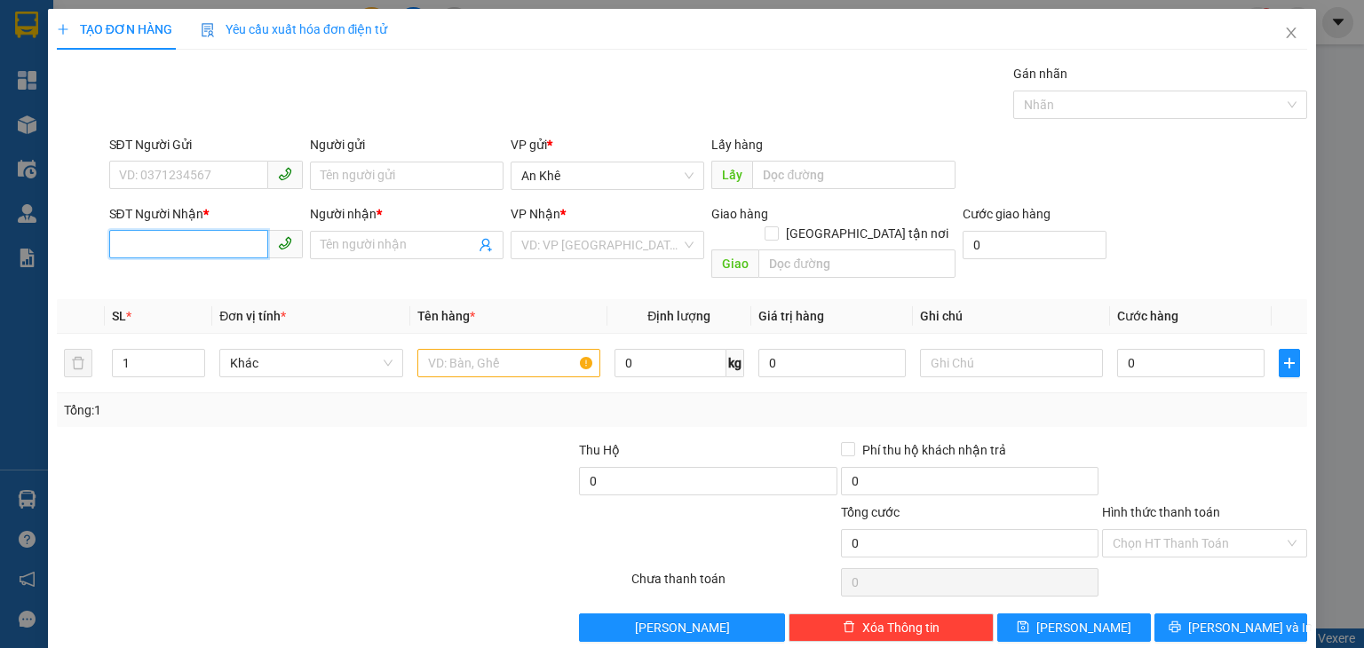
click at [226, 242] on input "SĐT Người Nhận *" at bounding box center [188, 244] width 159 height 28
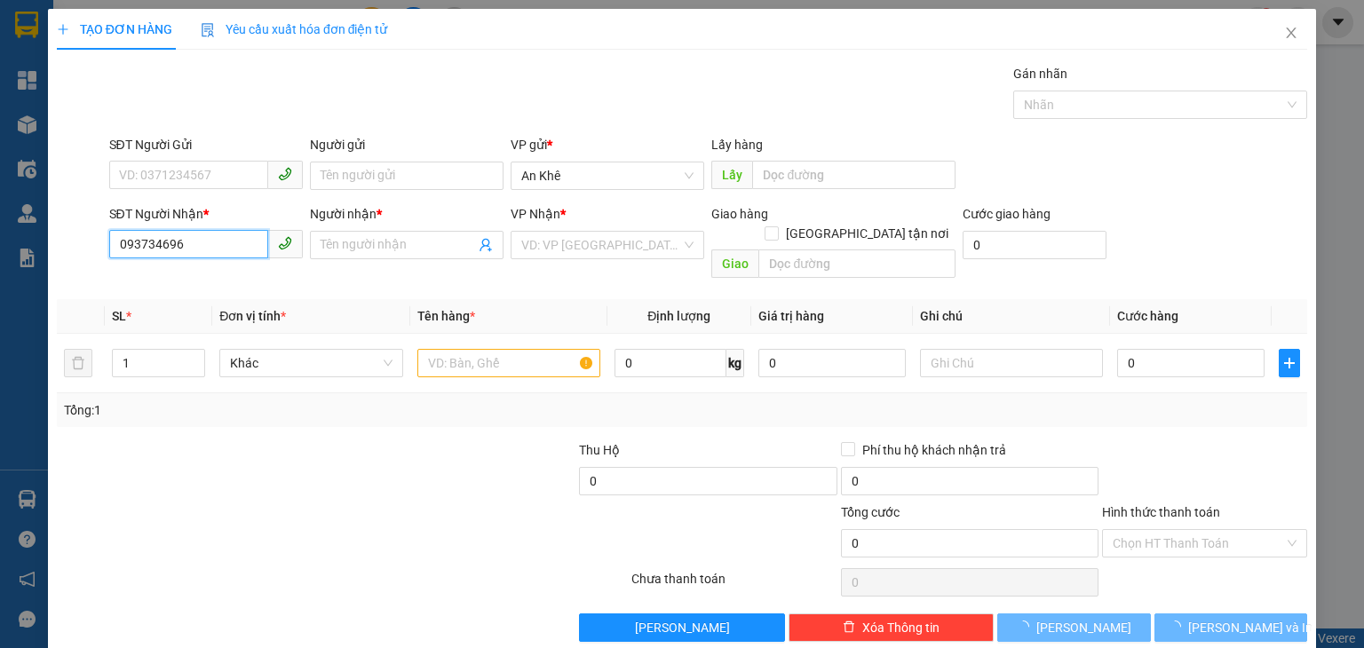
type input "0937346966"
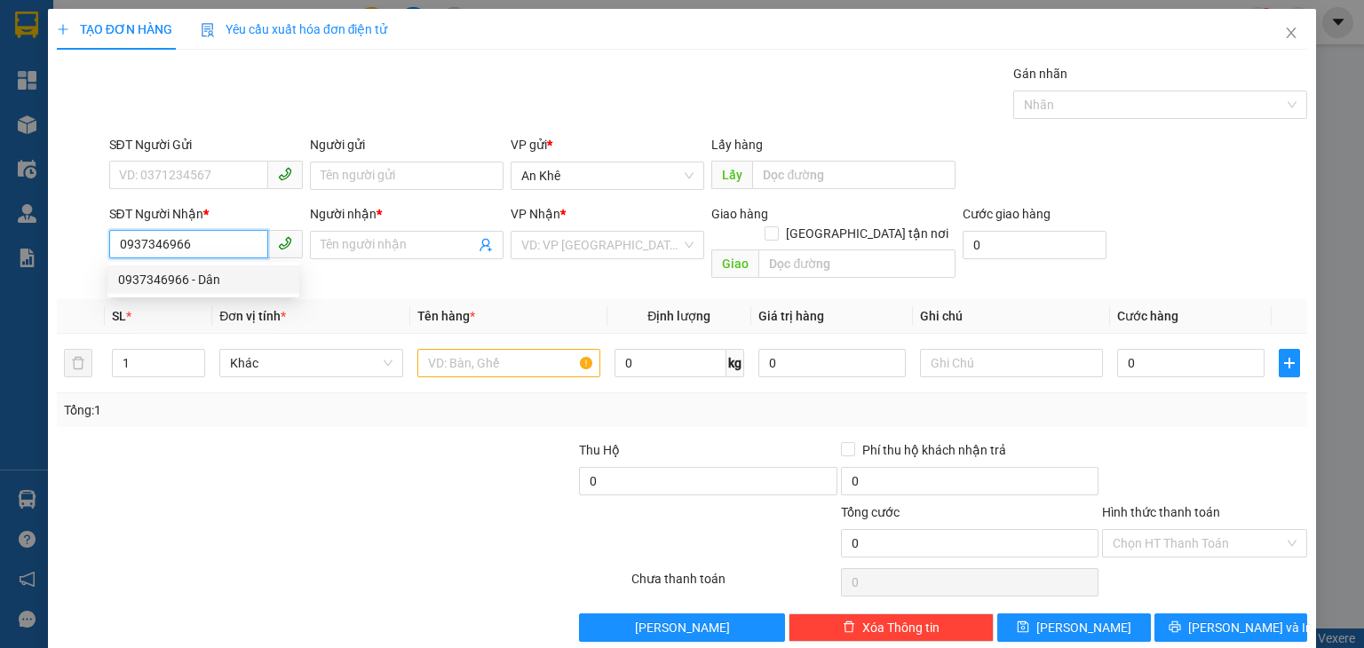
click at [213, 281] on div "0937346966 - Dân" at bounding box center [203, 280] width 171 height 20
type input "Dân"
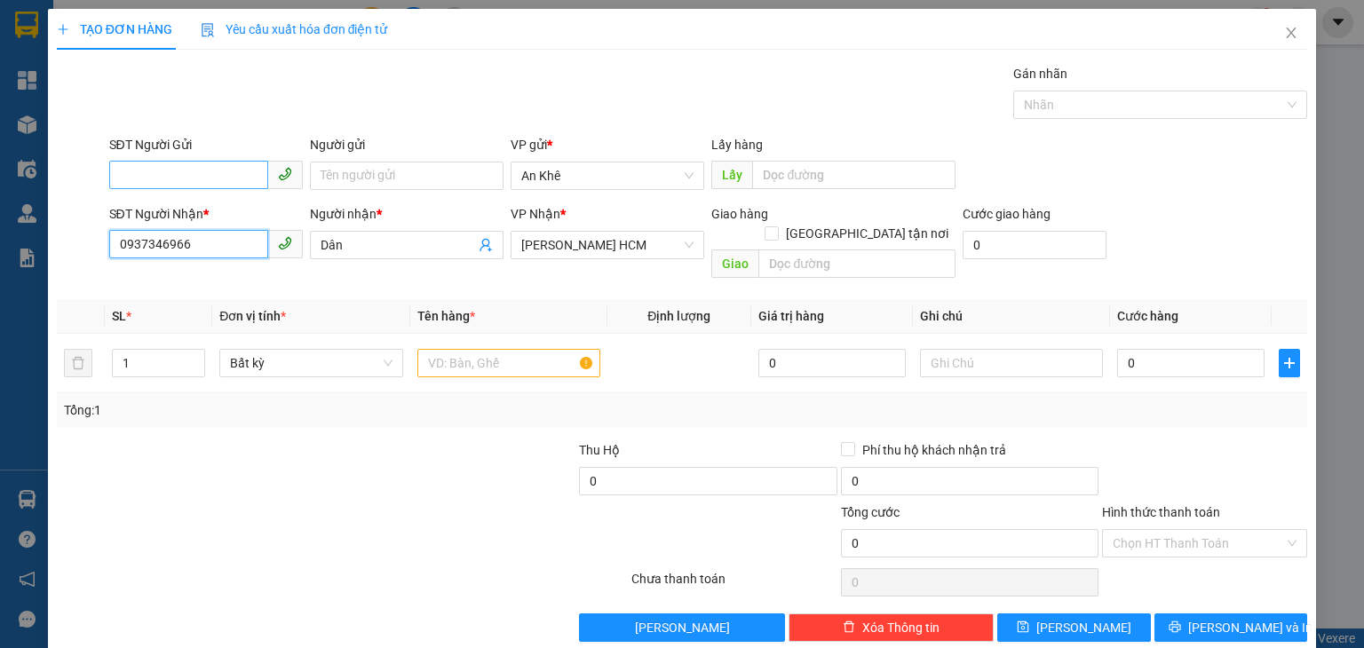
type input "0937346966"
click at [210, 177] on input "SĐT Người Gửi" at bounding box center [188, 175] width 159 height 28
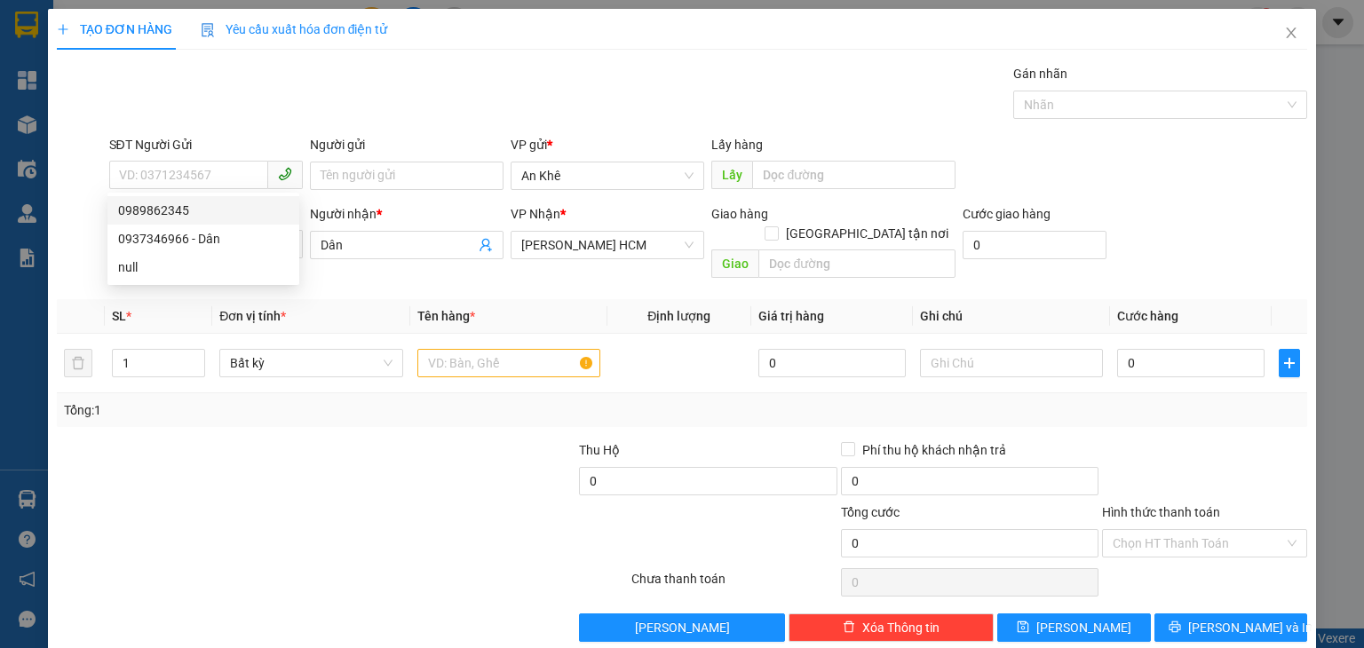
click at [335, 440] on div at bounding box center [446, 471] width 261 height 62
click at [1285, 36] on icon "close" at bounding box center [1291, 33] width 14 height 14
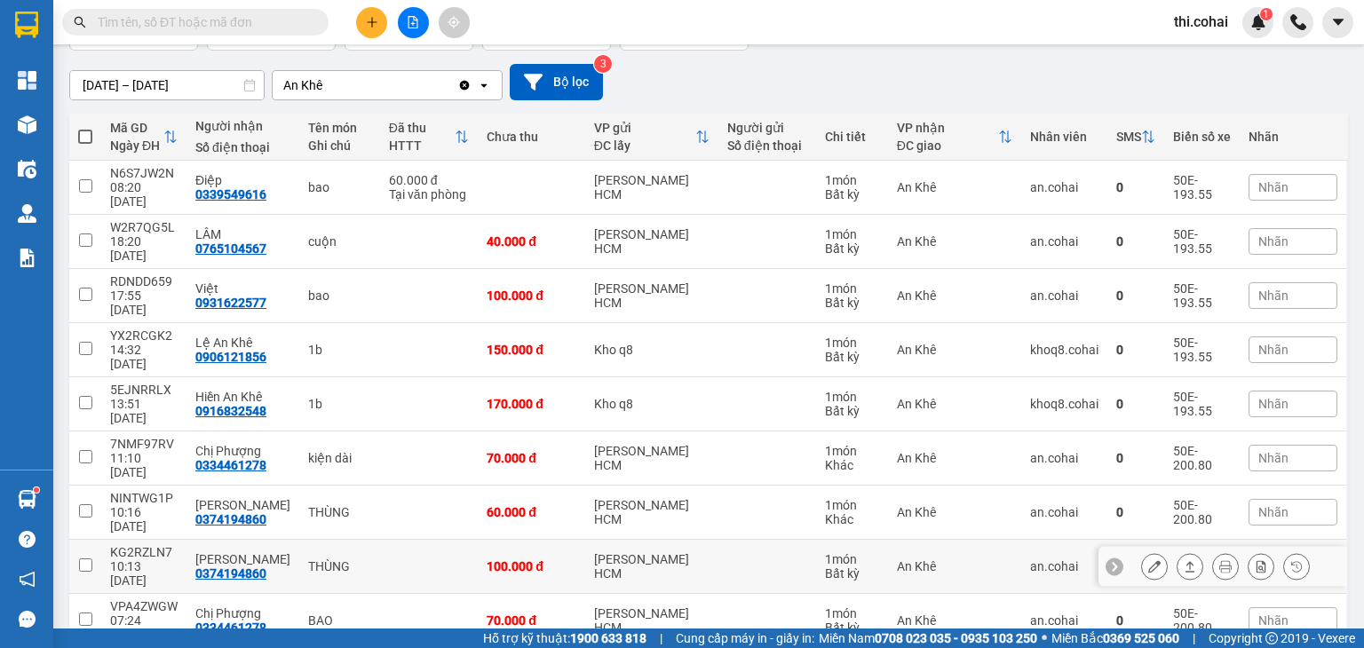
scroll to position [139, 0]
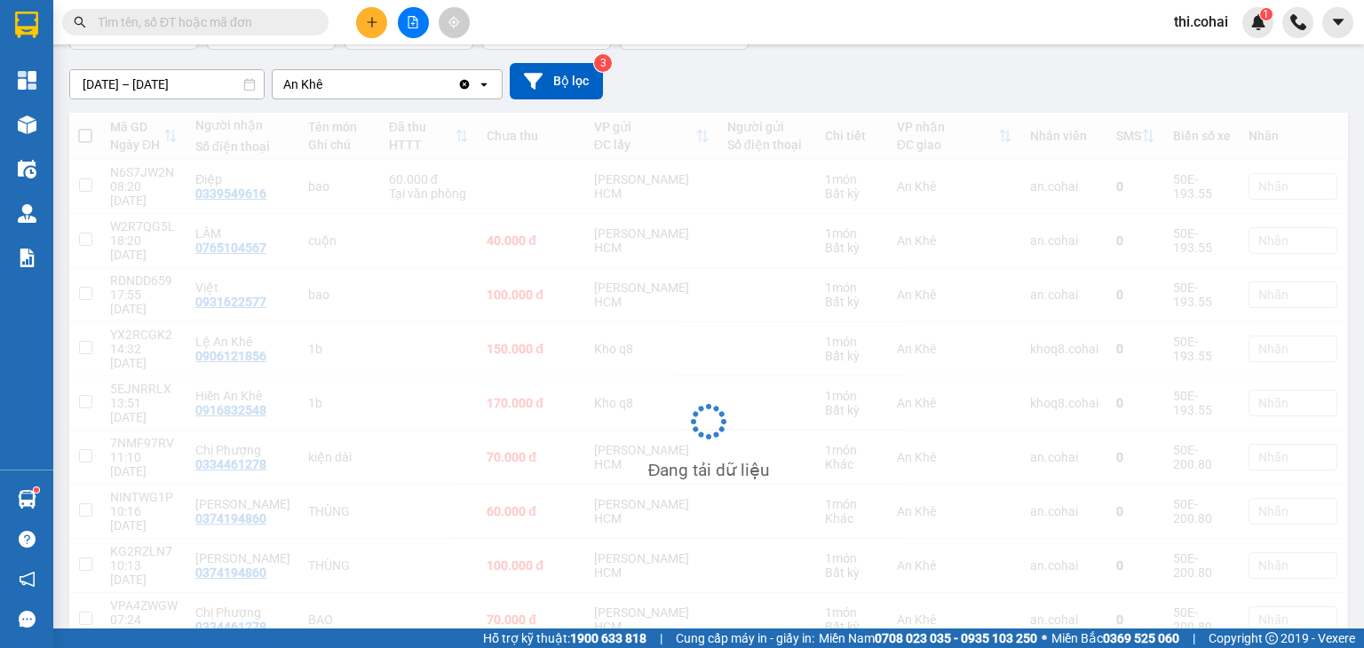
scroll to position [82, 0]
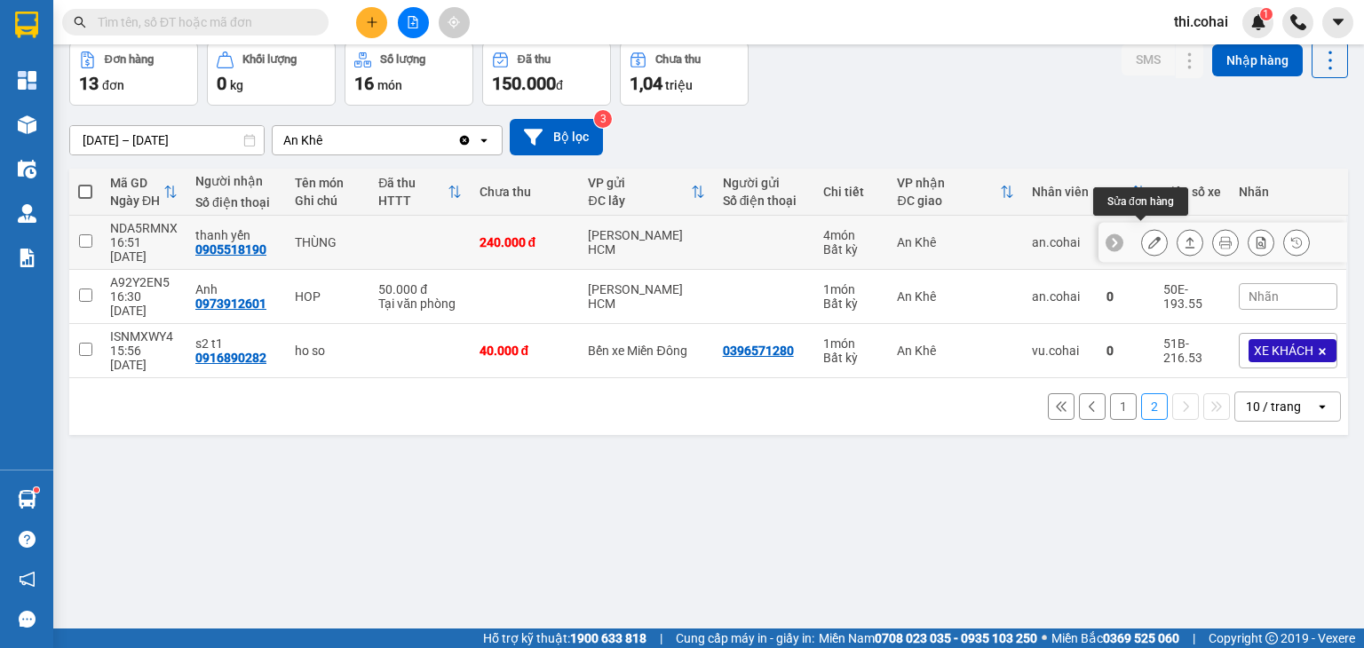
click at [1148, 236] on icon at bounding box center [1154, 242] width 12 height 12
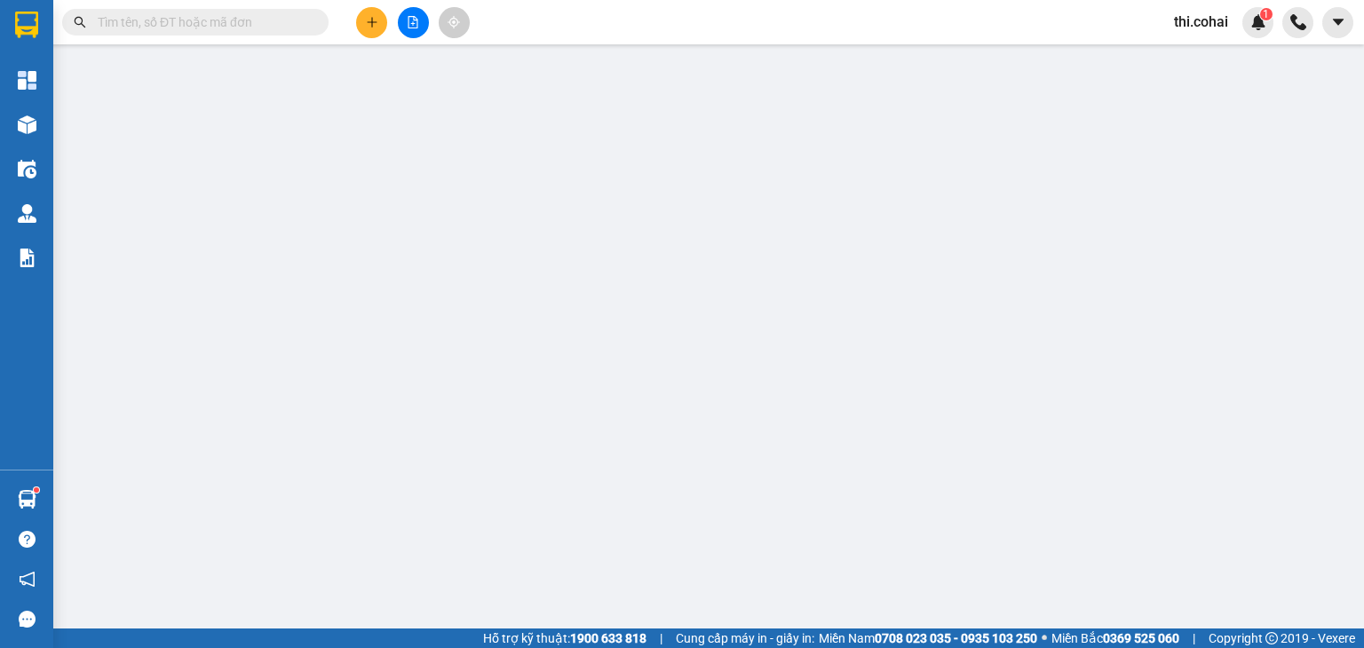
type input "0905518190"
type input "thanh yến"
type input "240.000"
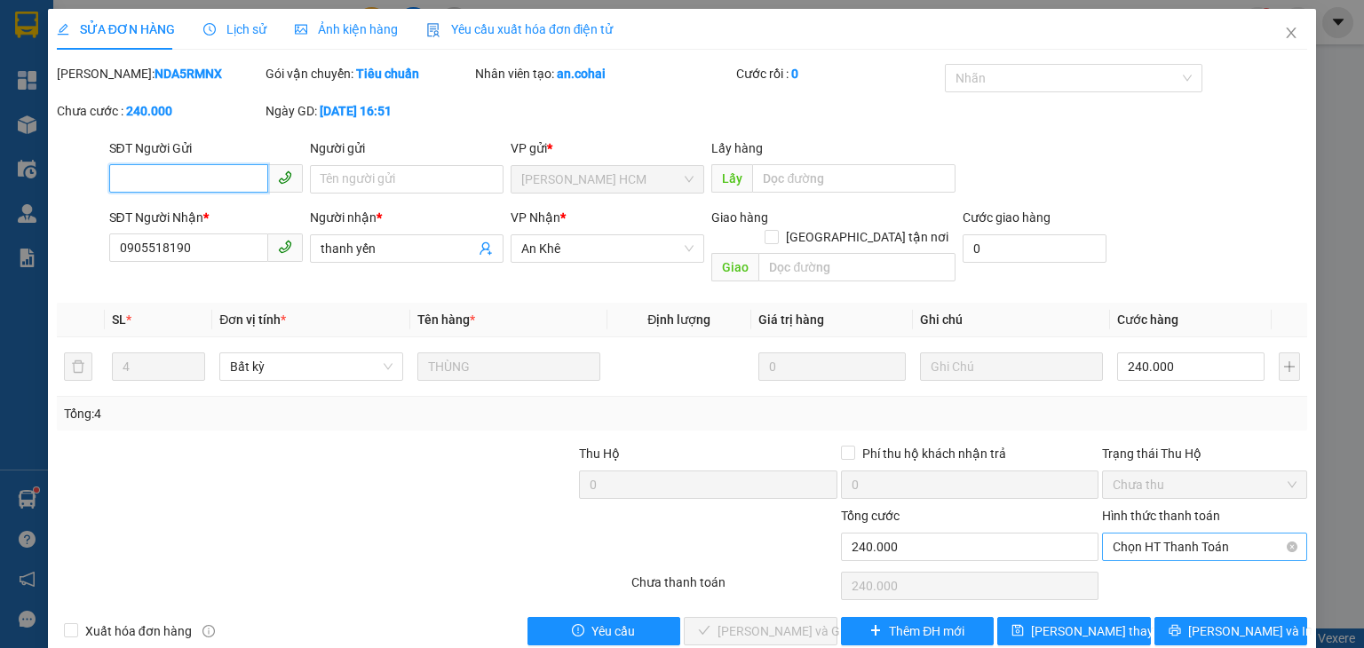
click at [1172, 534] on span "Chọn HT Thanh Toán" at bounding box center [1205, 547] width 184 height 27
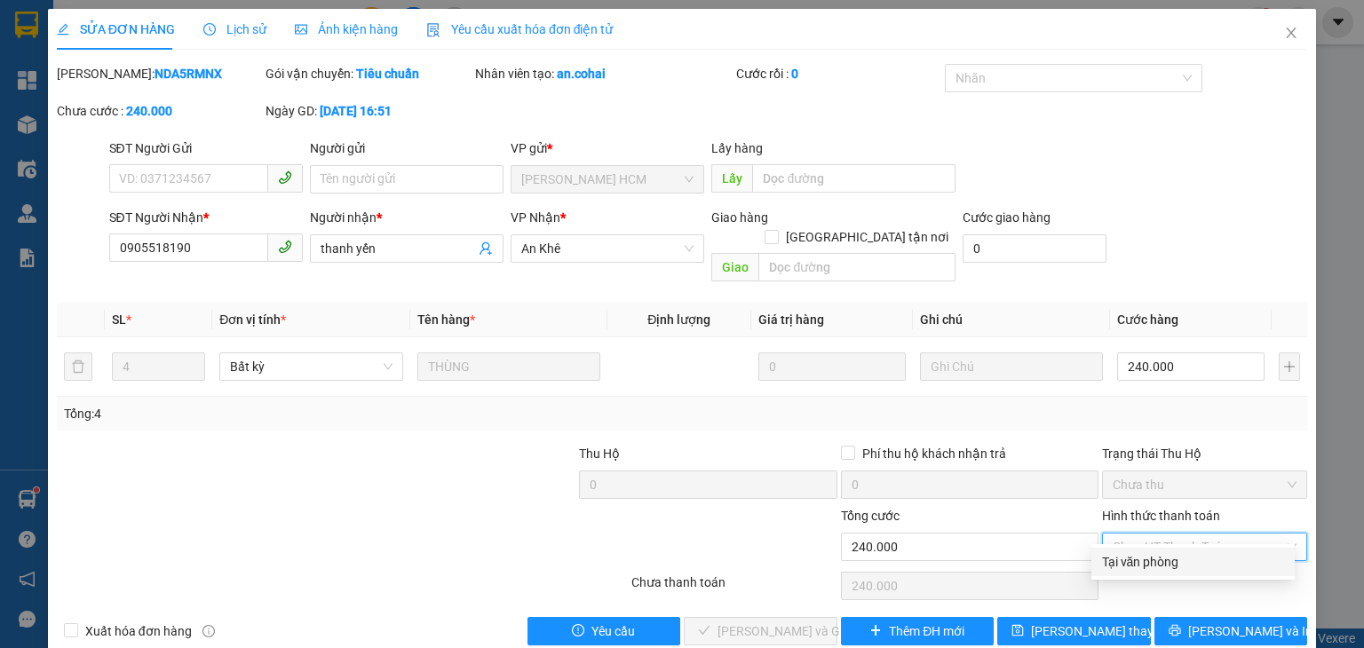
drag, startPoint x: 1159, startPoint y: 559, endPoint x: 1018, endPoint y: 593, distance: 145.2
click at [1158, 559] on div "Tại văn phòng" at bounding box center [1193, 562] width 182 height 20
type input "0"
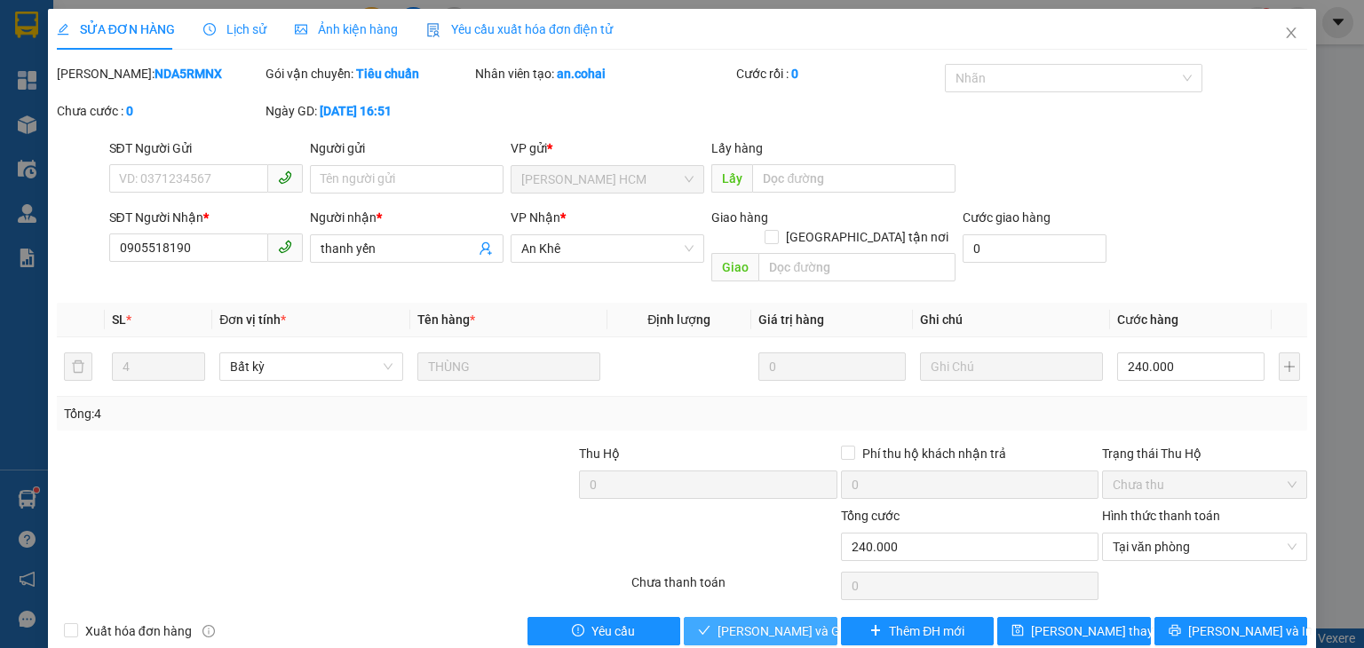
click at [790, 622] on span "[PERSON_NAME] và Giao hàng" at bounding box center [803, 632] width 171 height 20
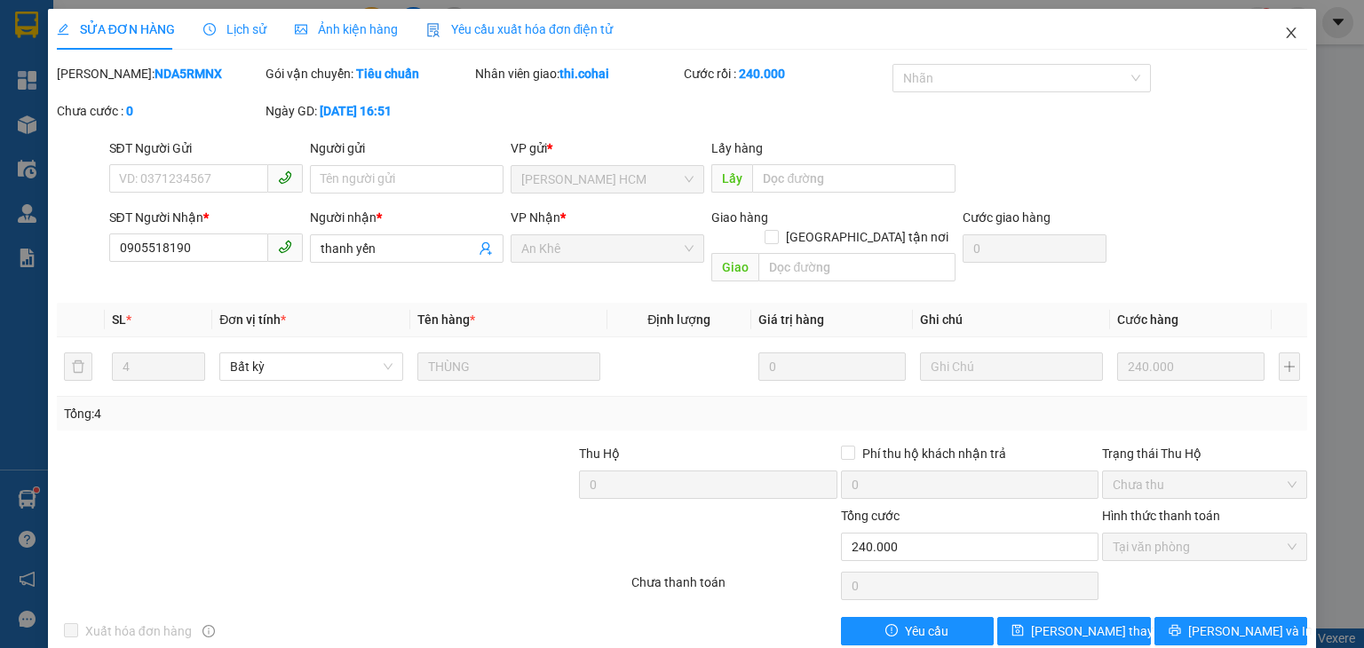
click at [1287, 33] on icon "close" at bounding box center [1292, 33] width 10 height 11
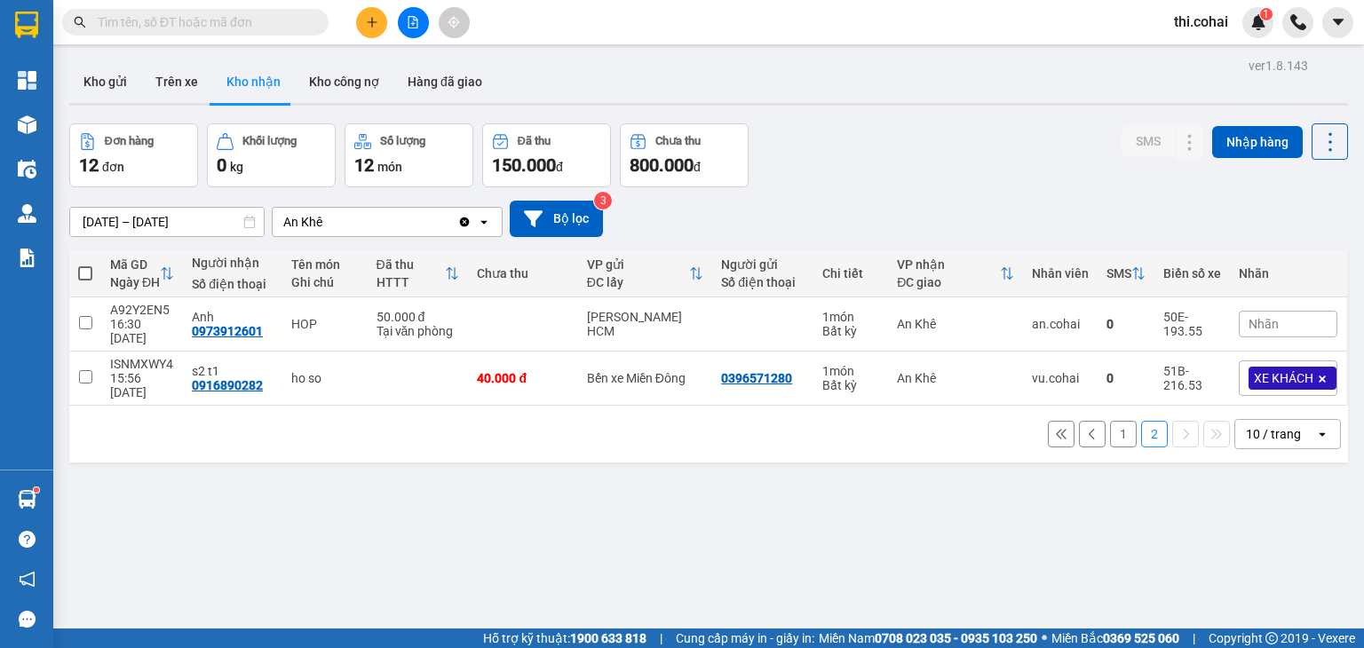
click at [1110, 421] on button "1" at bounding box center [1123, 434] width 27 height 27
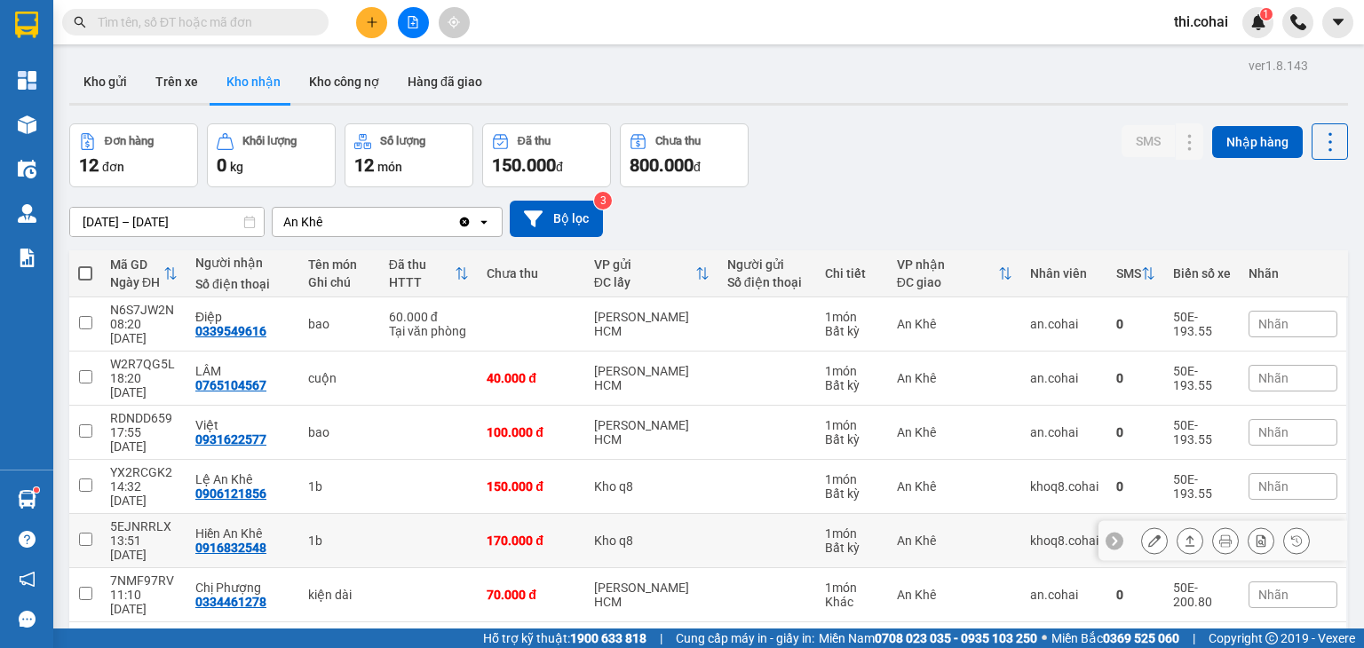
scroll to position [139, 0]
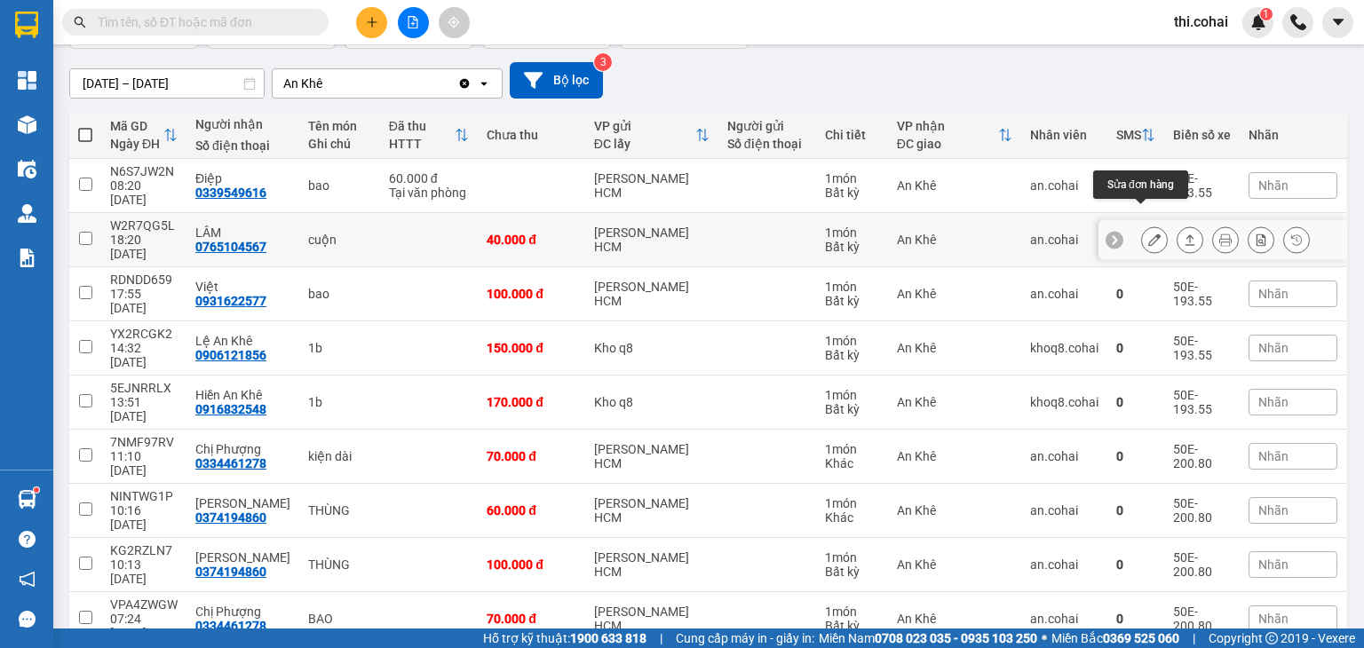
click at [1148, 234] on icon at bounding box center [1154, 240] width 12 height 12
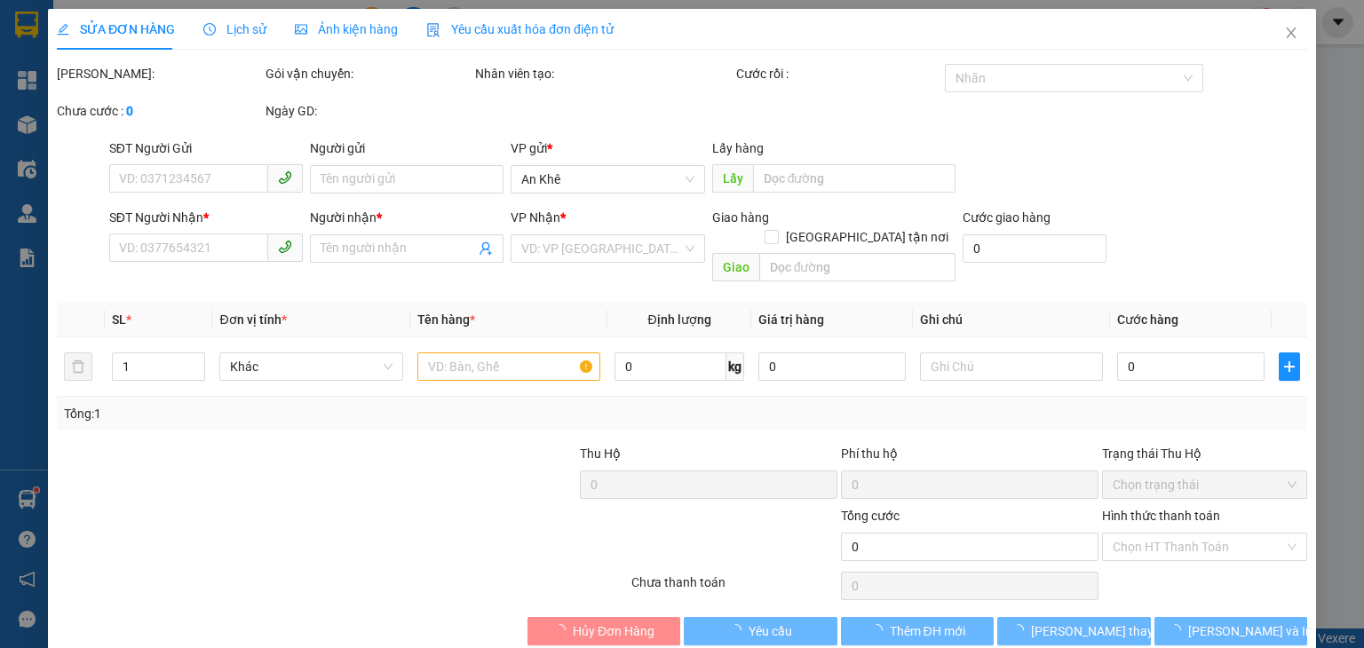
type input "0765104567"
type input "LÂM"
type input "40.000"
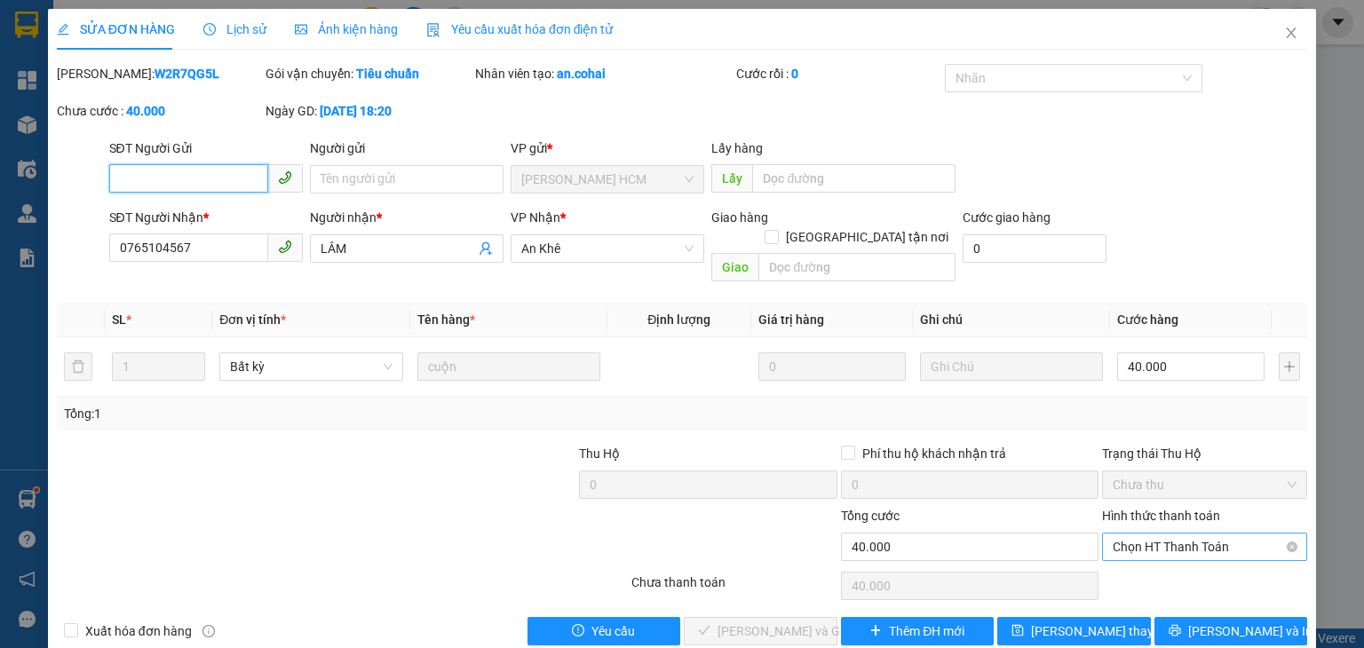
click at [1129, 534] on span "Chọn HT Thanh Toán" at bounding box center [1205, 547] width 184 height 27
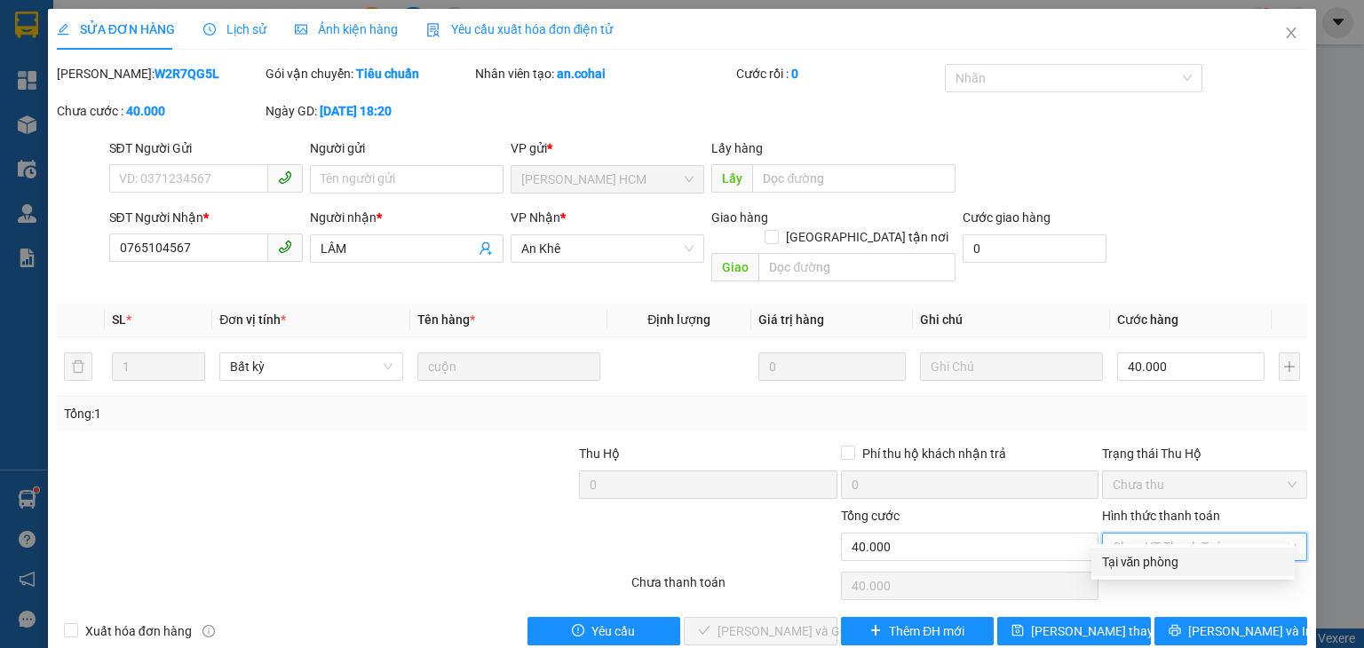
click at [1119, 564] on div "Tại văn phòng" at bounding box center [1193, 562] width 182 height 20
type input "0"
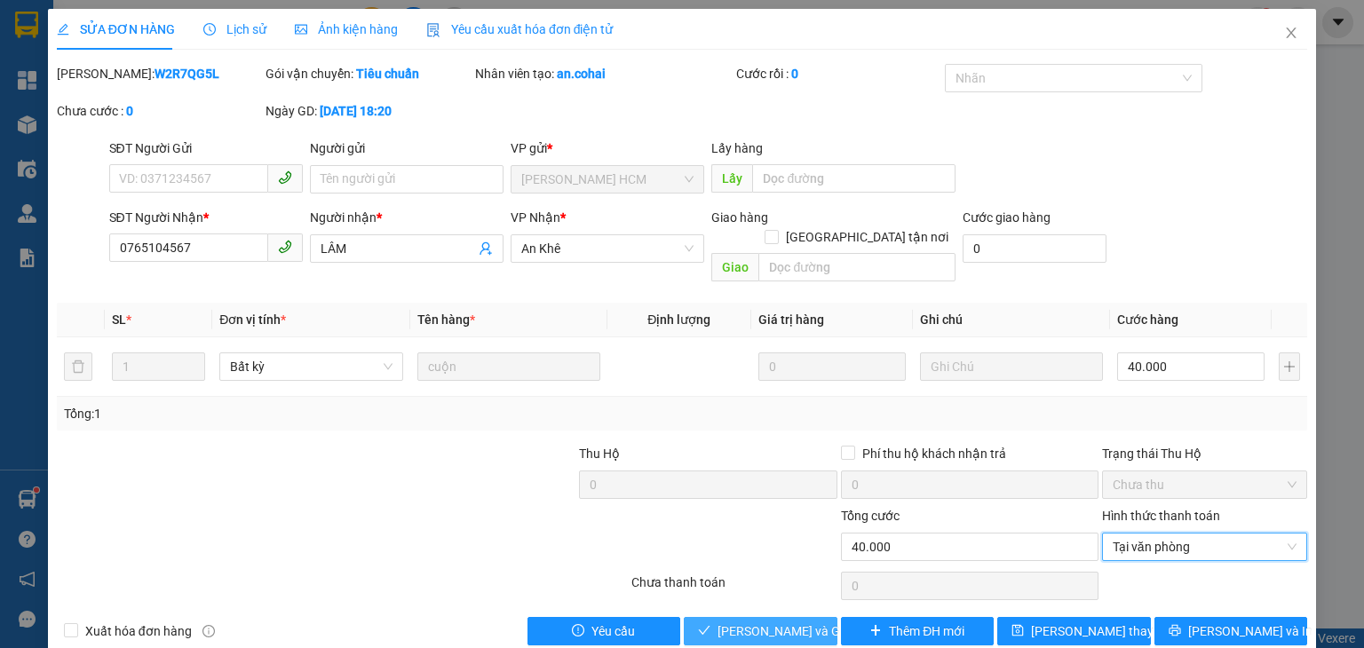
click at [786, 623] on button "[PERSON_NAME] và Giao hàng" at bounding box center [761, 631] width 154 height 28
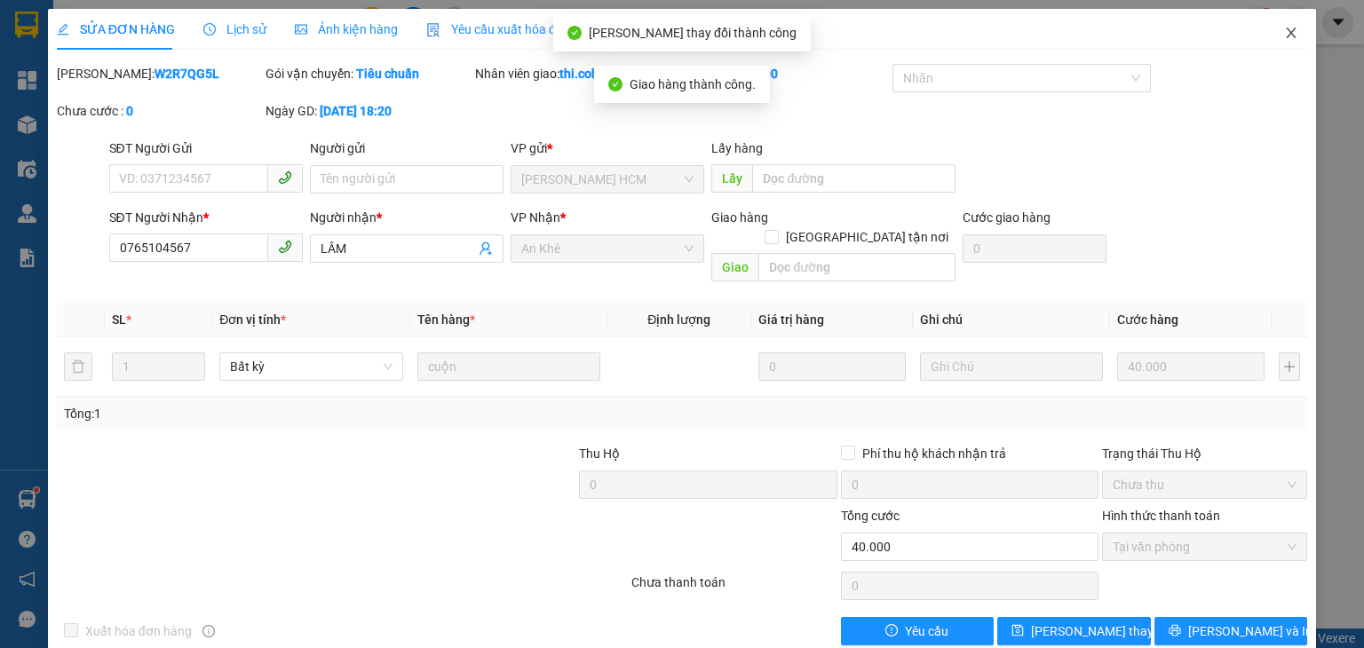
click at [1284, 28] on icon "close" at bounding box center [1291, 33] width 14 height 14
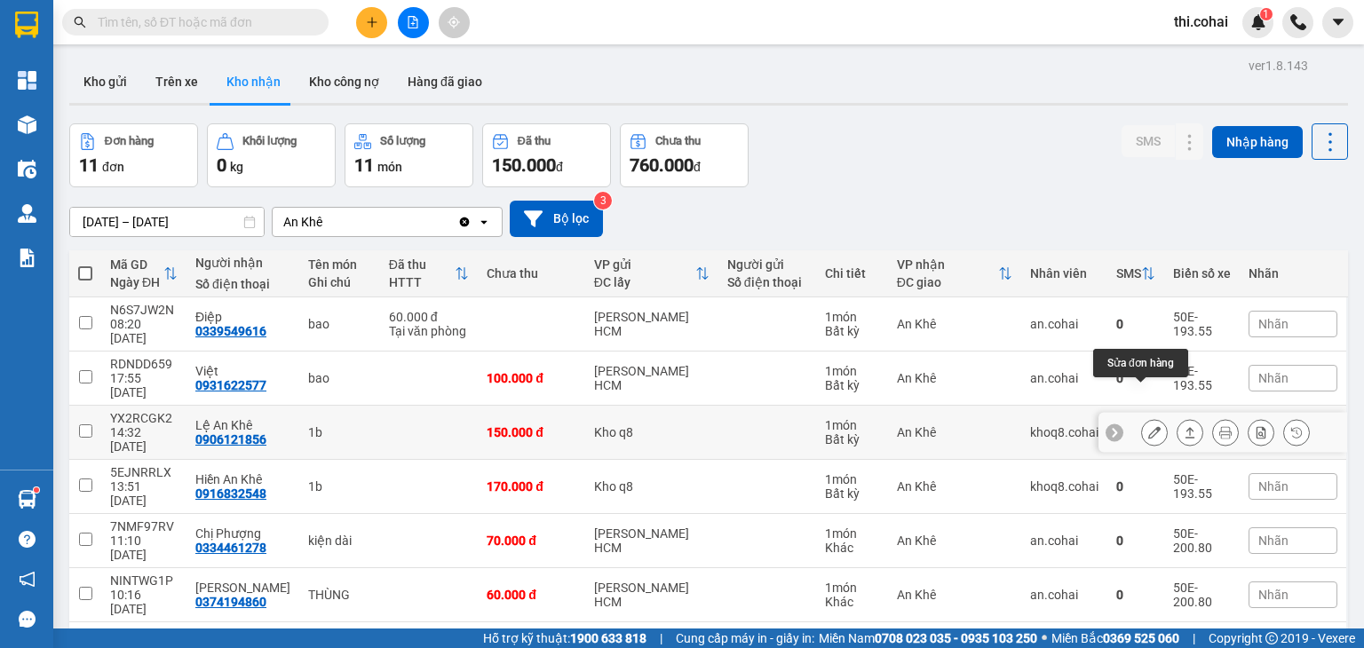
click at [1148, 426] on icon at bounding box center [1154, 432] width 12 height 12
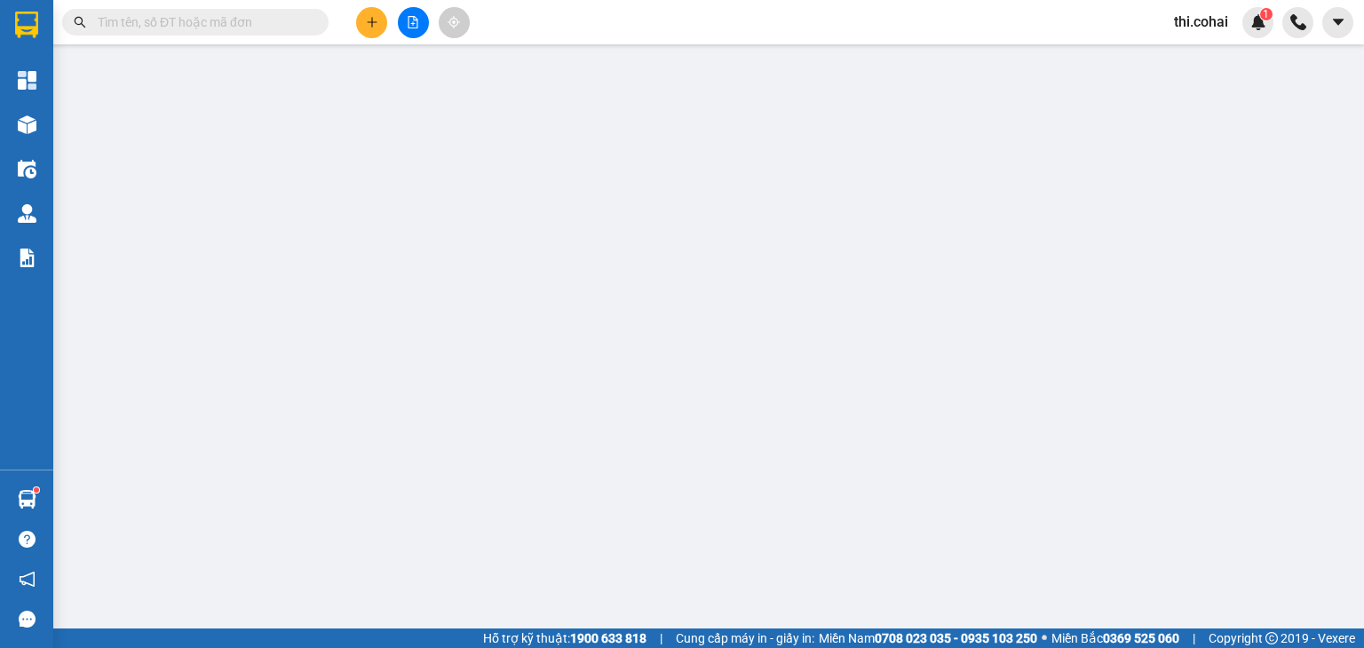
type input "0906121856"
type input "Lệ An Khê"
type input "150.000"
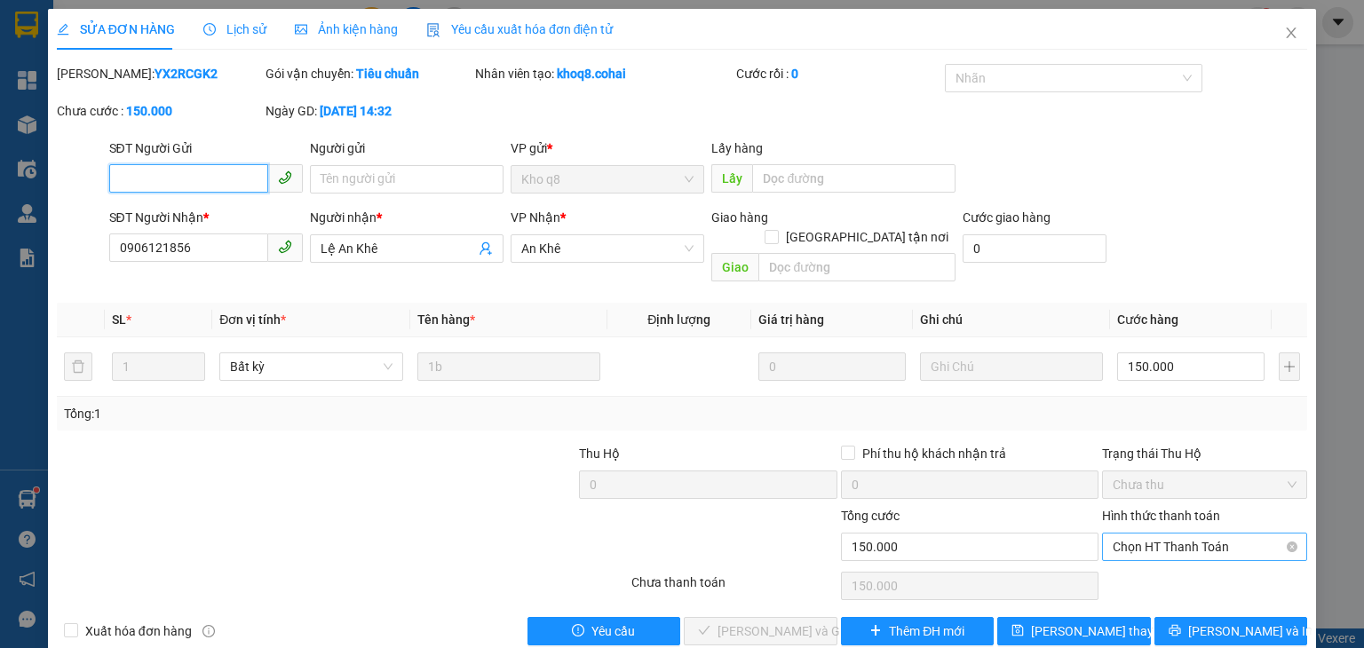
click at [1142, 534] on span "Chọn HT Thanh Toán" at bounding box center [1205, 547] width 184 height 27
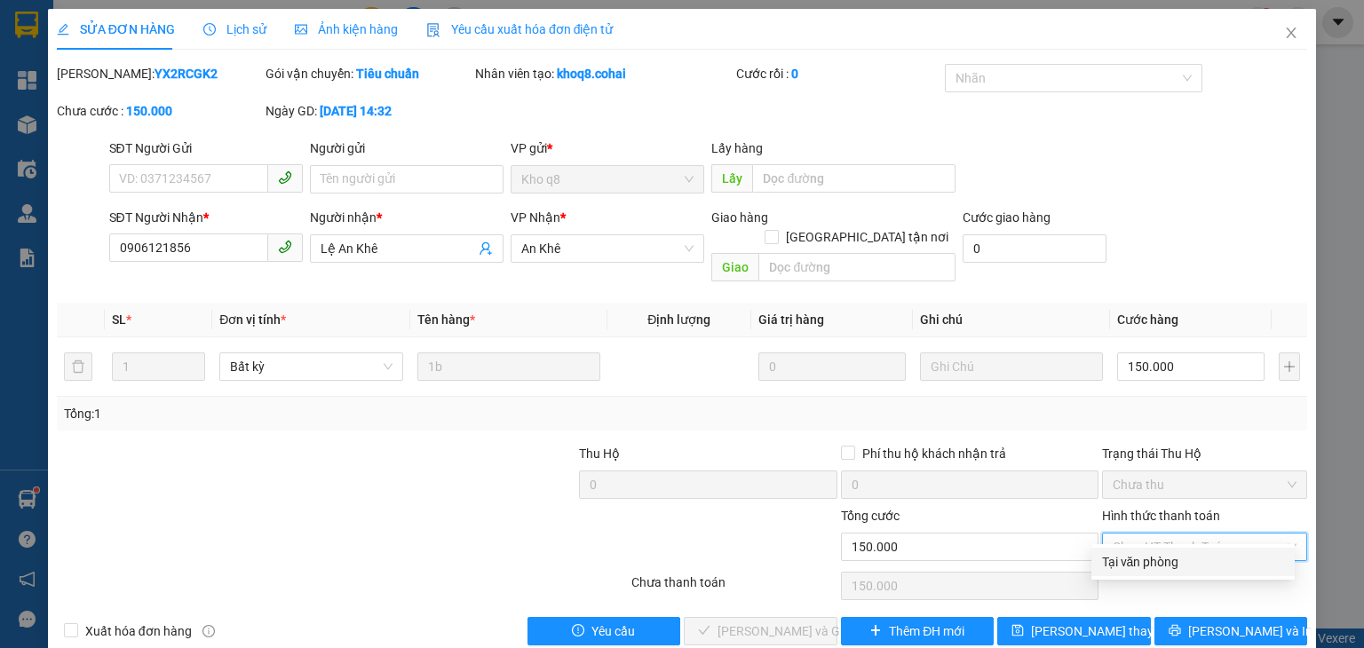
drag, startPoint x: 1131, startPoint y: 560, endPoint x: 1054, endPoint y: 572, distance: 78.1
click at [1131, 560] on div "Tại văn phòng" at bounding box center [1193, 562] width 182 height 20
type input "0"
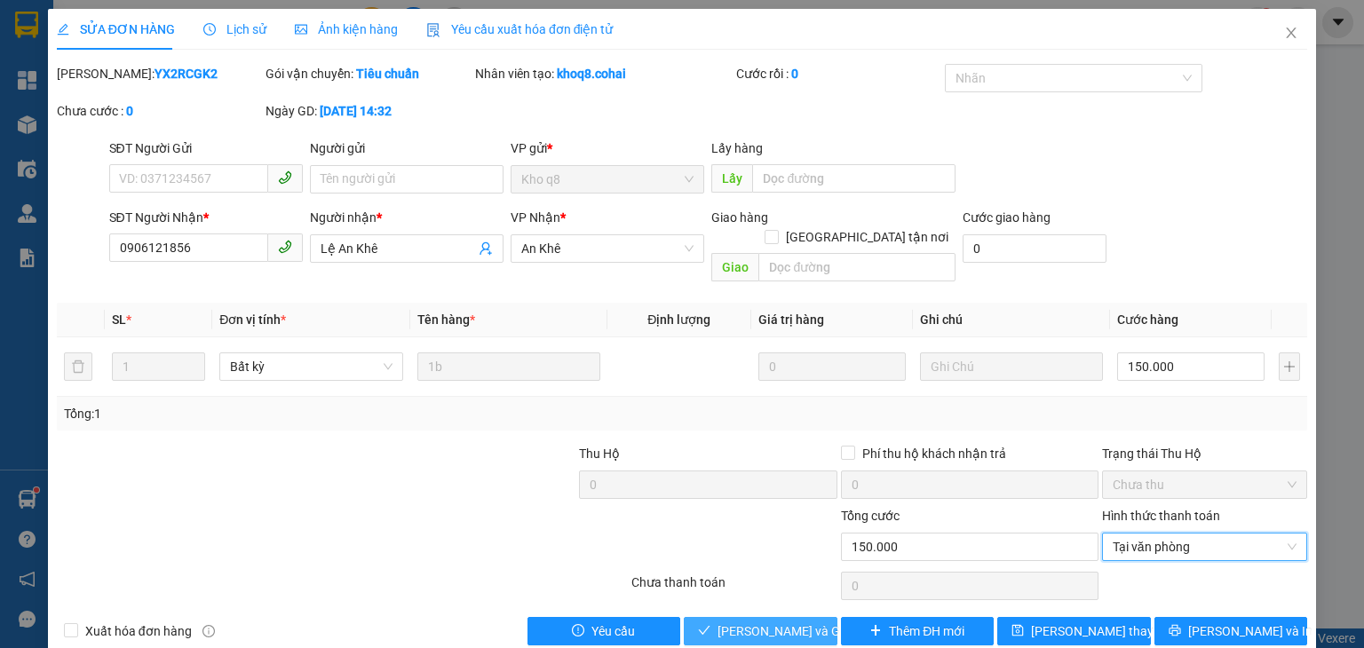
click at [785, 622] on span "[PERSON_NAME] và Giao hàng" at bounding box center [803, 632] width 171 height 20
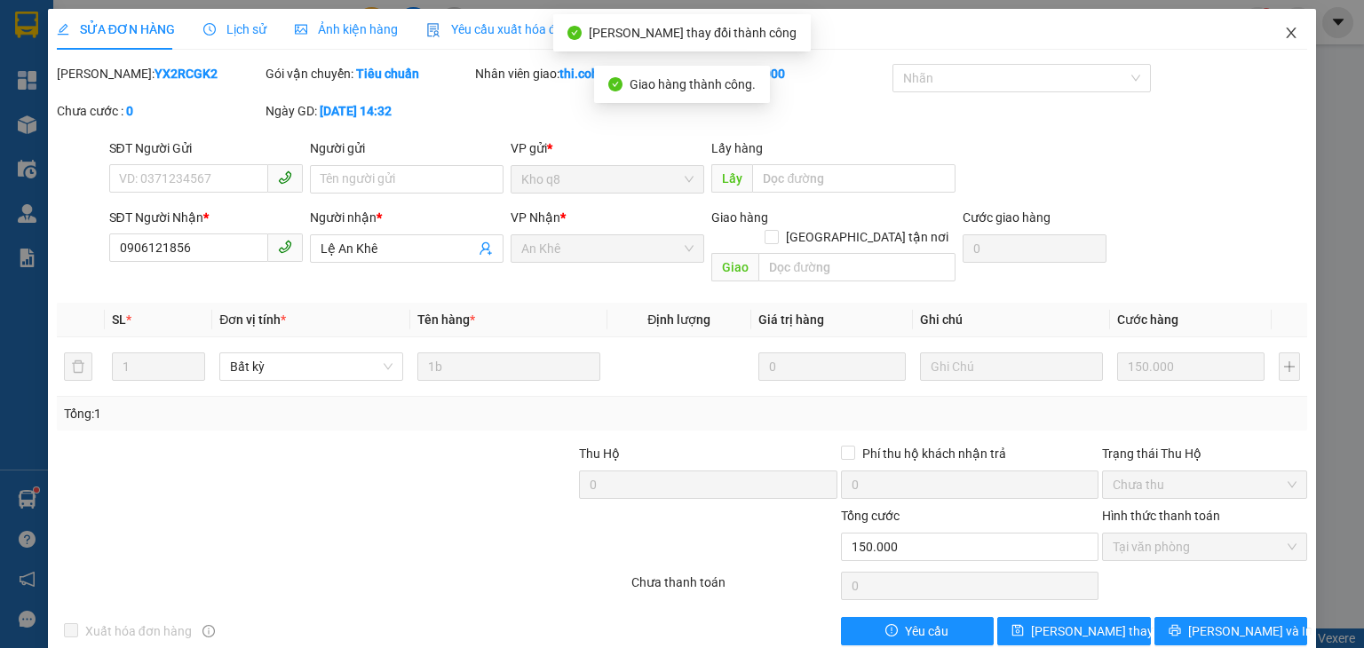
click at [1287, 33] on icon "close" at bounding box center [1292, 33] width 10 height 11
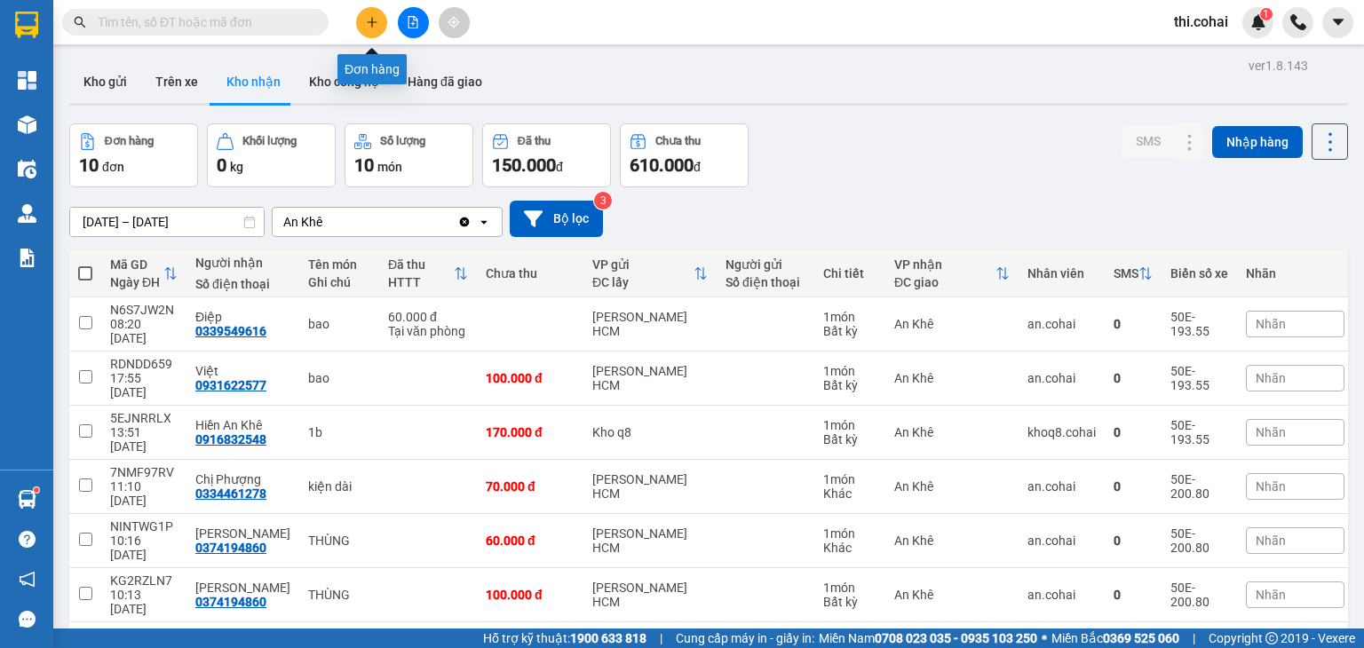
click at [374, 22] on icon "plus" at bounding box center [372, 21] width 10 height 1
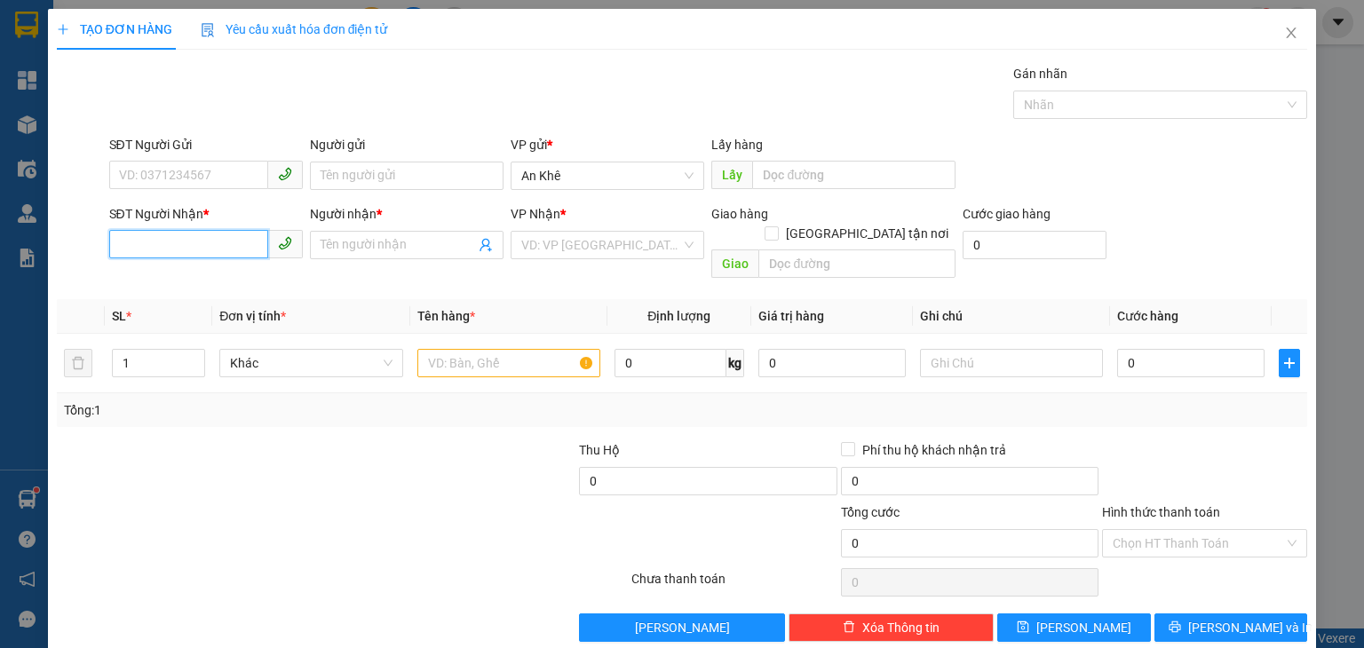
click at [225, 234] on input "SĐT Người Nhận *" at bounding box center [188, 244] width 159 height 28
type input "0905290192"
click at [218, 281] on div "0905290192 - Trang" at bounding box center [203, 280] width 171 height 20
type input "Trang"
type input "0905290192"
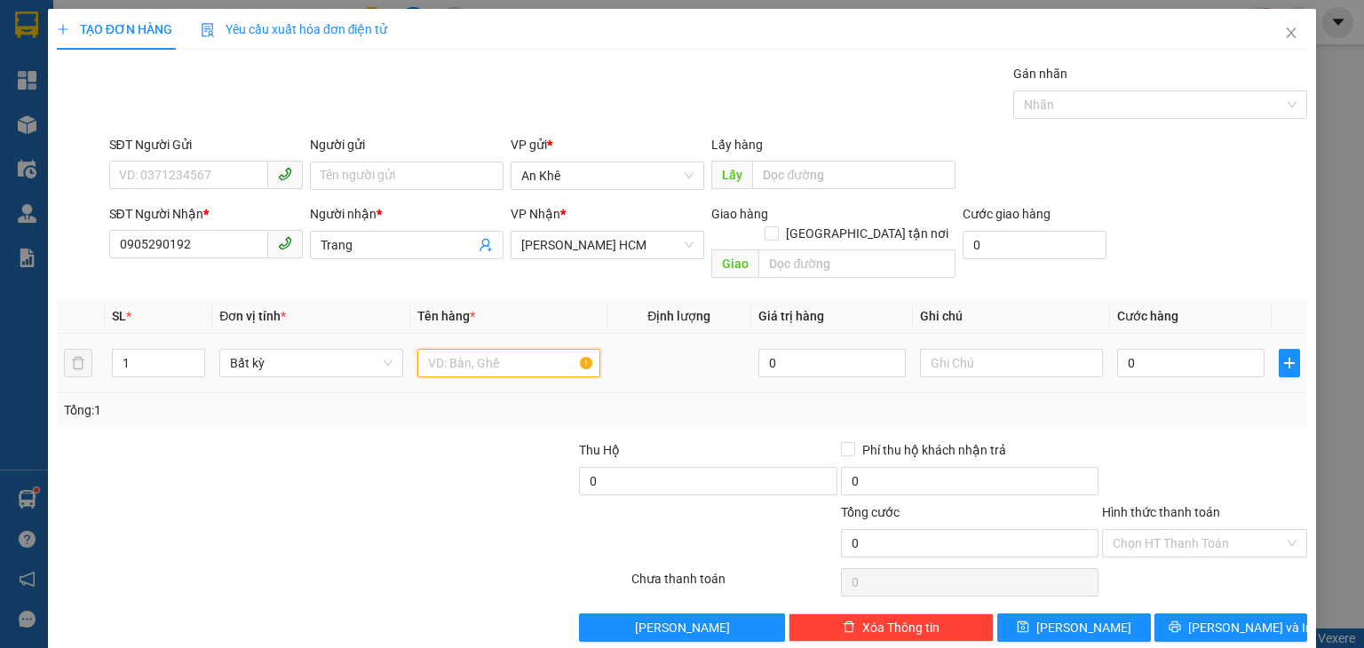
click at [449, 349] on input "text" at bounding box center [508, 363] width 183 height 28
type input "Gói"
click at [1140, 349] on input "0" at bounding box center [1190, 363] width 147 height 28
type input "3"
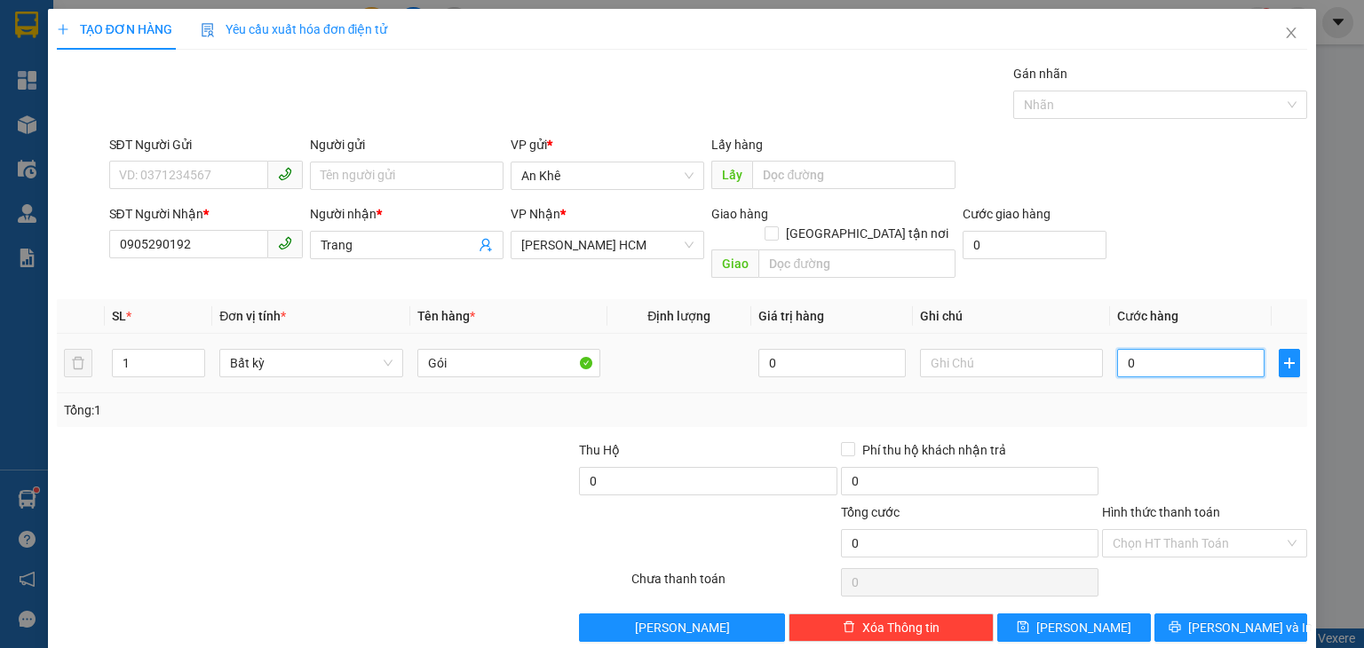
type input "3"
type input "30"
type input "30.000"
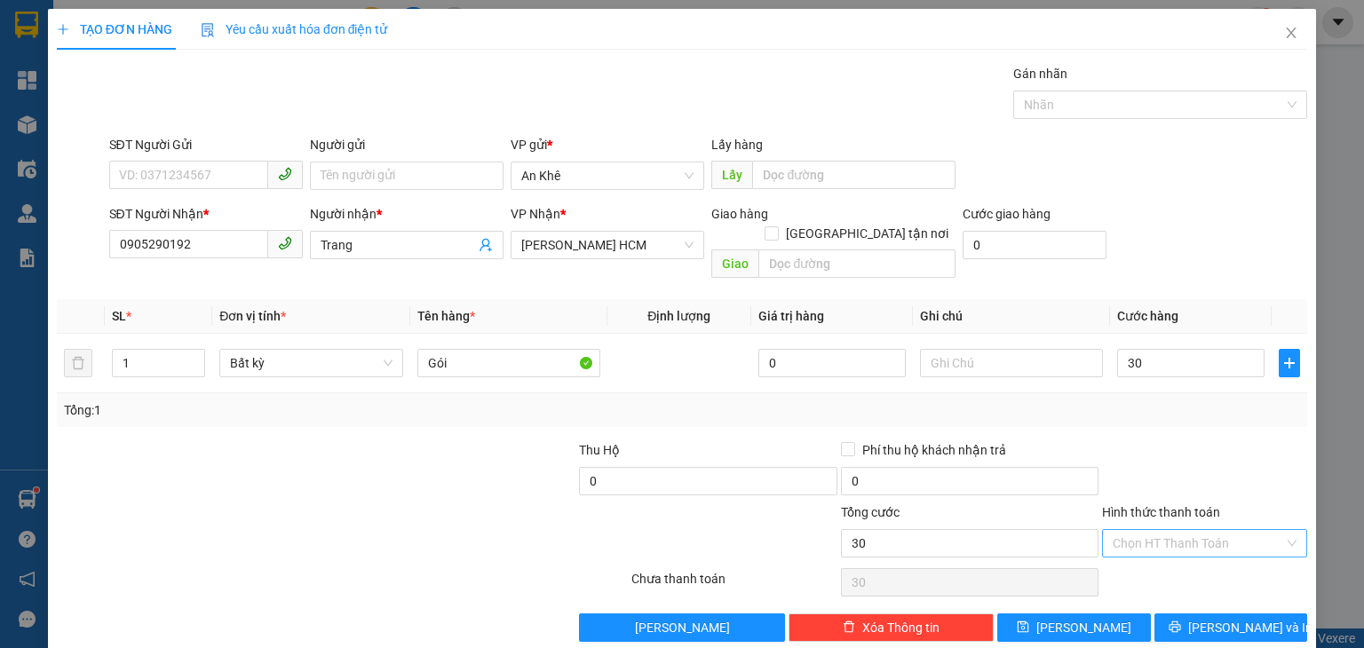
type input "30.000"
click at [1153, 530] on input "Hình thức thanh toán" at bounding box center [1198, 543] width 171 height 27
click at [1154, 548] on div "Tại văn phòng" at bounding box center [1193, 558] width 182 height 20
type input "0"
click at [1107, 614] on button "[PERSON_NAME]" at bounding box center [1074, 628] width 154 height 28
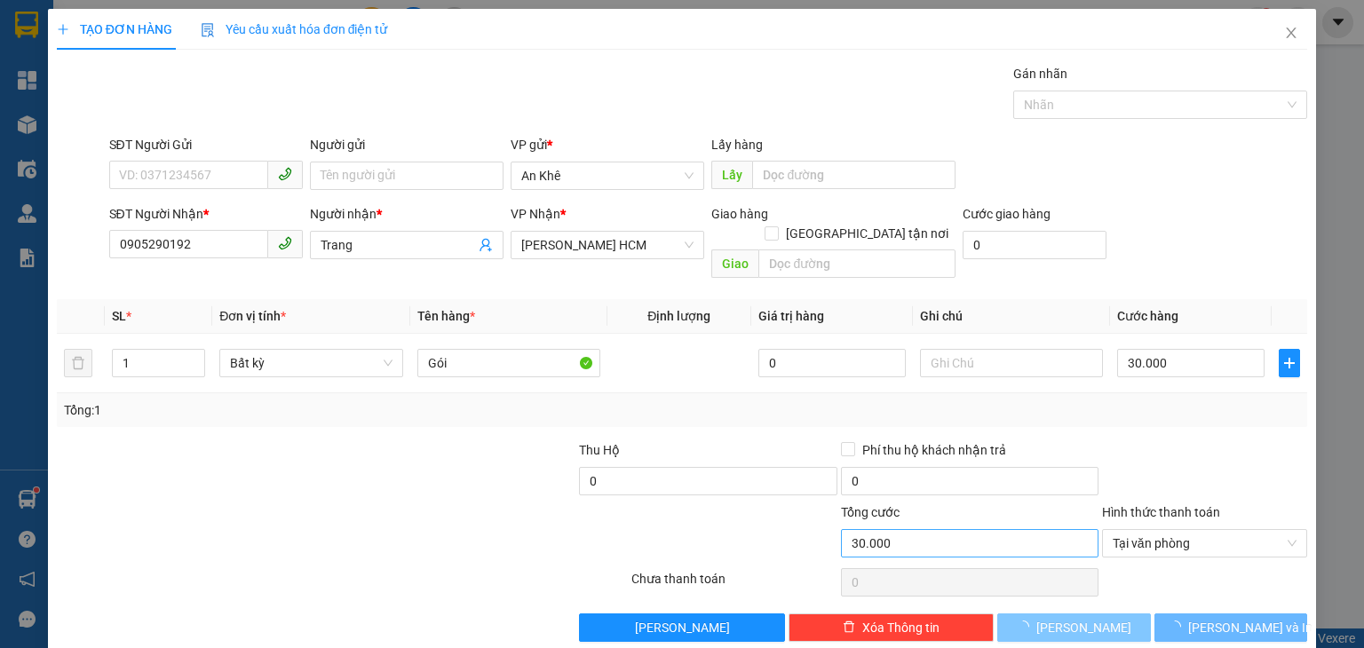
type input "0"
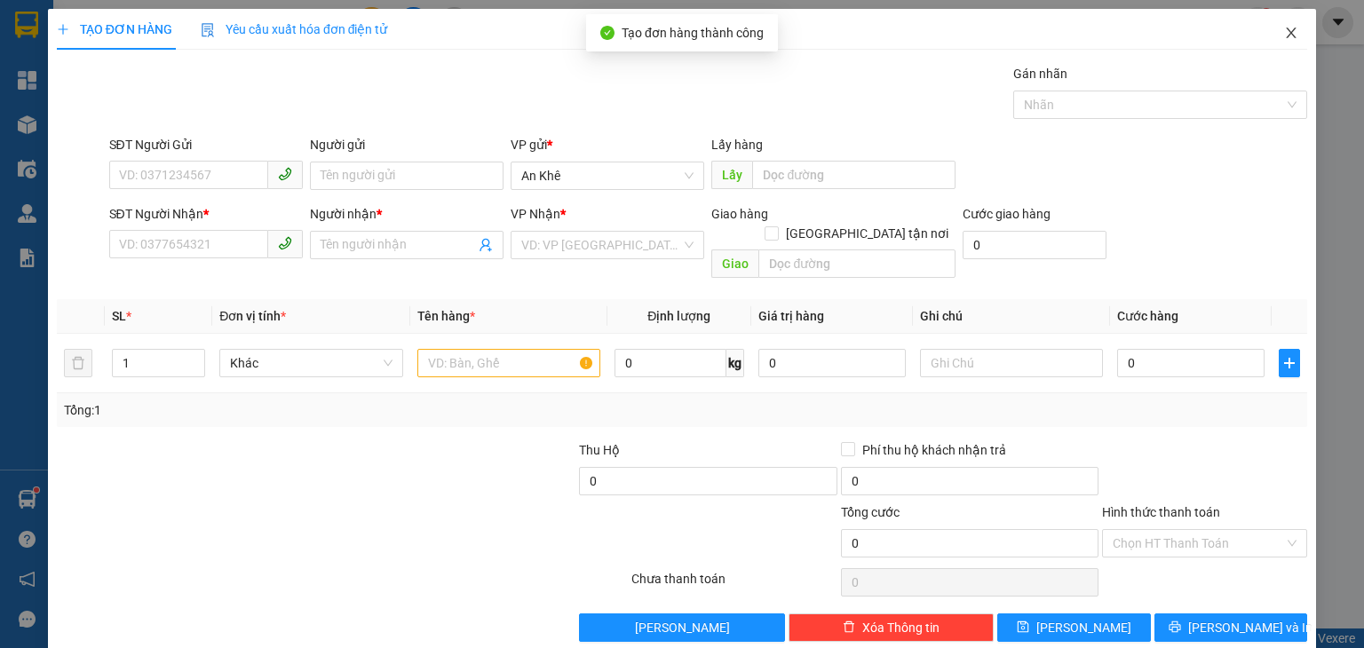
click at [1284, 38] on icon "close" at bounding box center [1291, 33] width 14 height 14
